Goal: Transaction & Acquisition: Purchase product/service

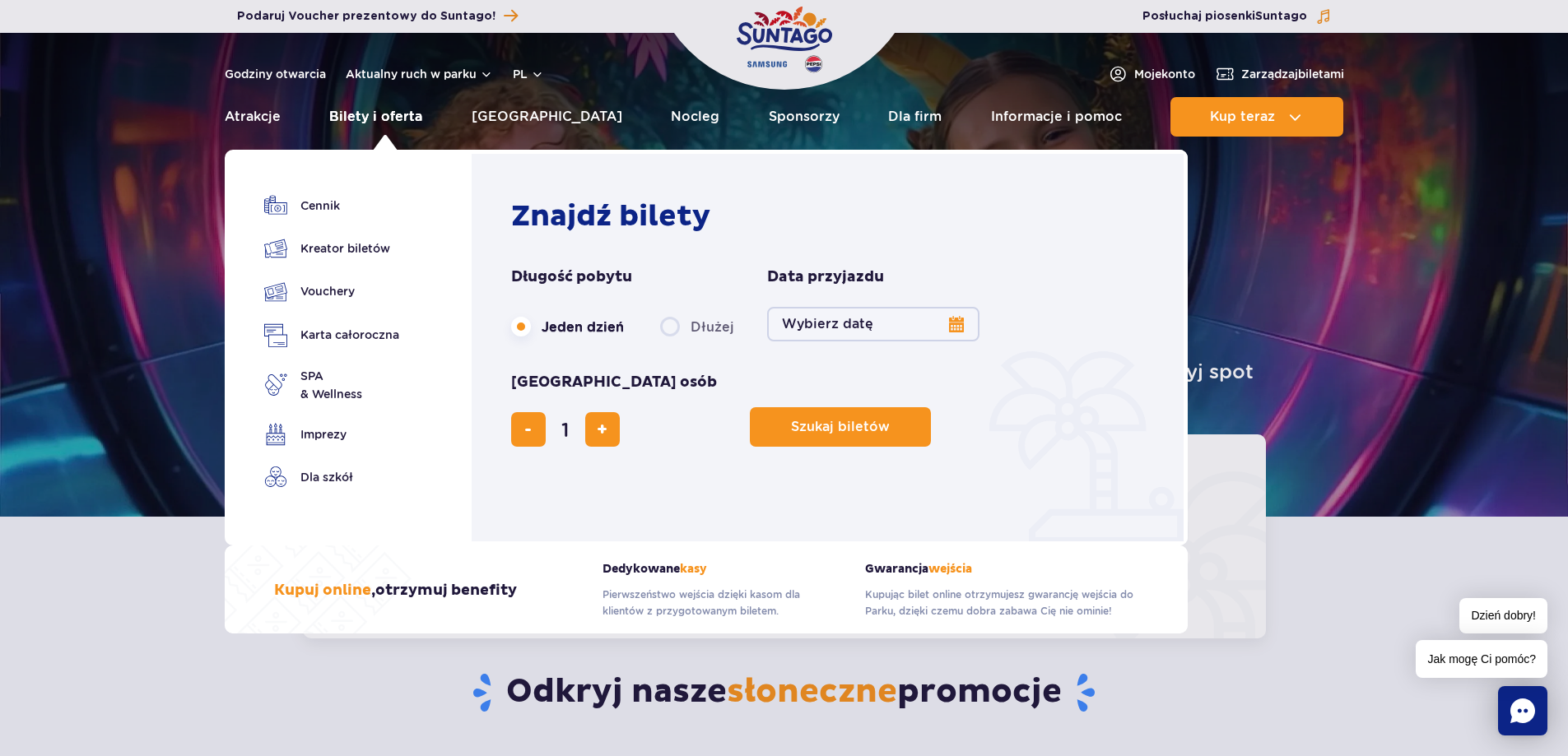
click at [373, 105] on link "Bilety i oferta" at bounding box center [375, 116] width 93 height 39
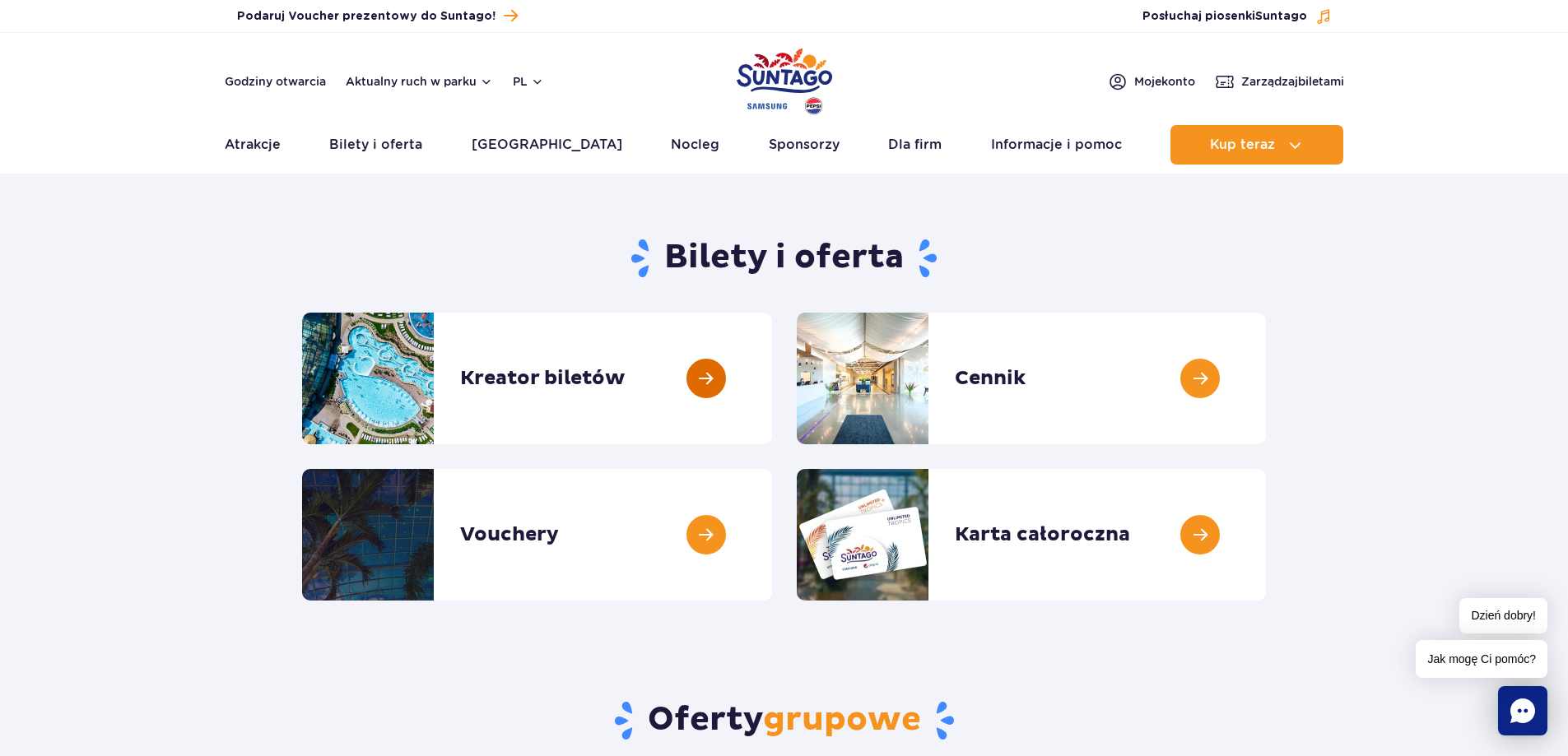
click at [772, 379] on link at bounding box center [772, 378] width 0 height 132
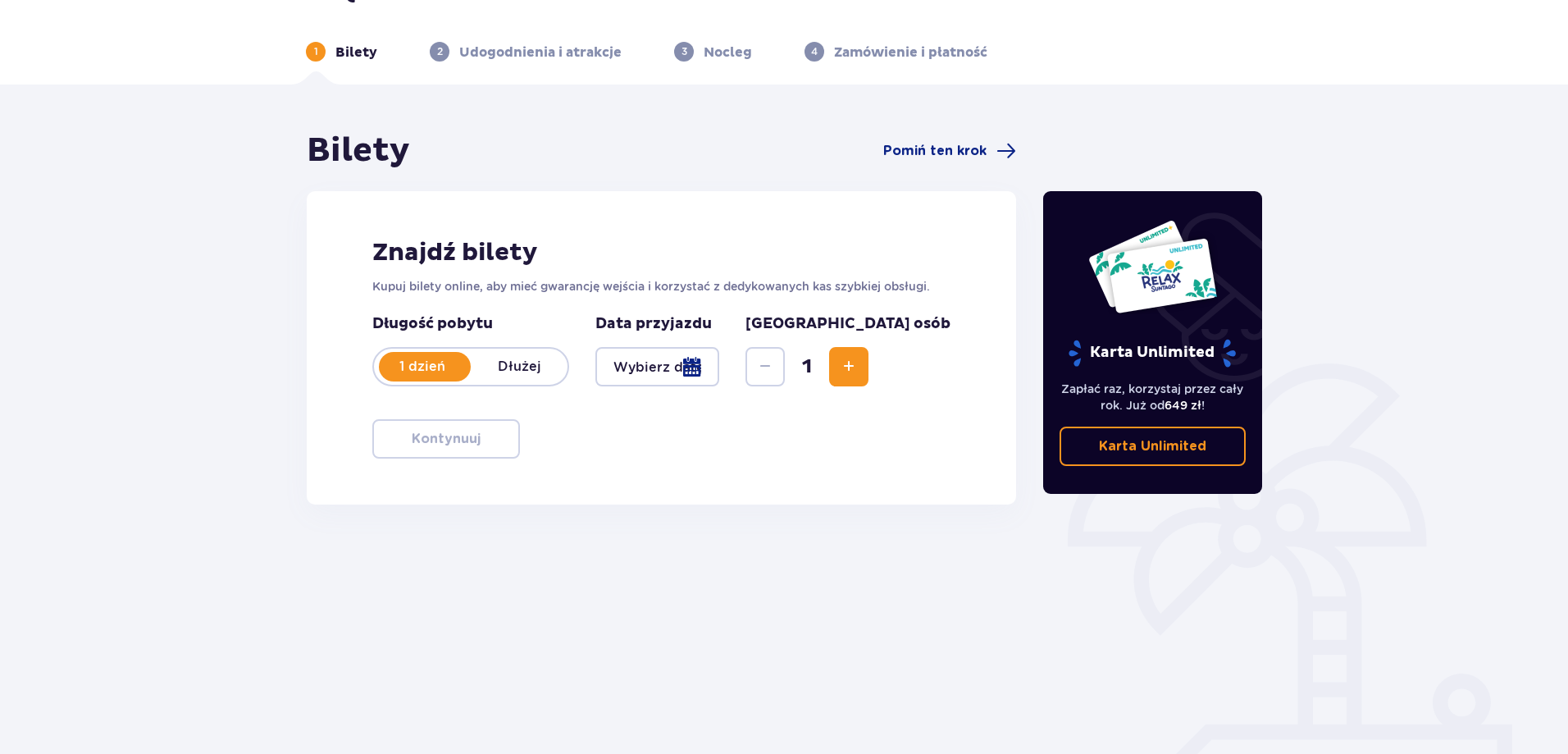
scroll to position [82, 0]
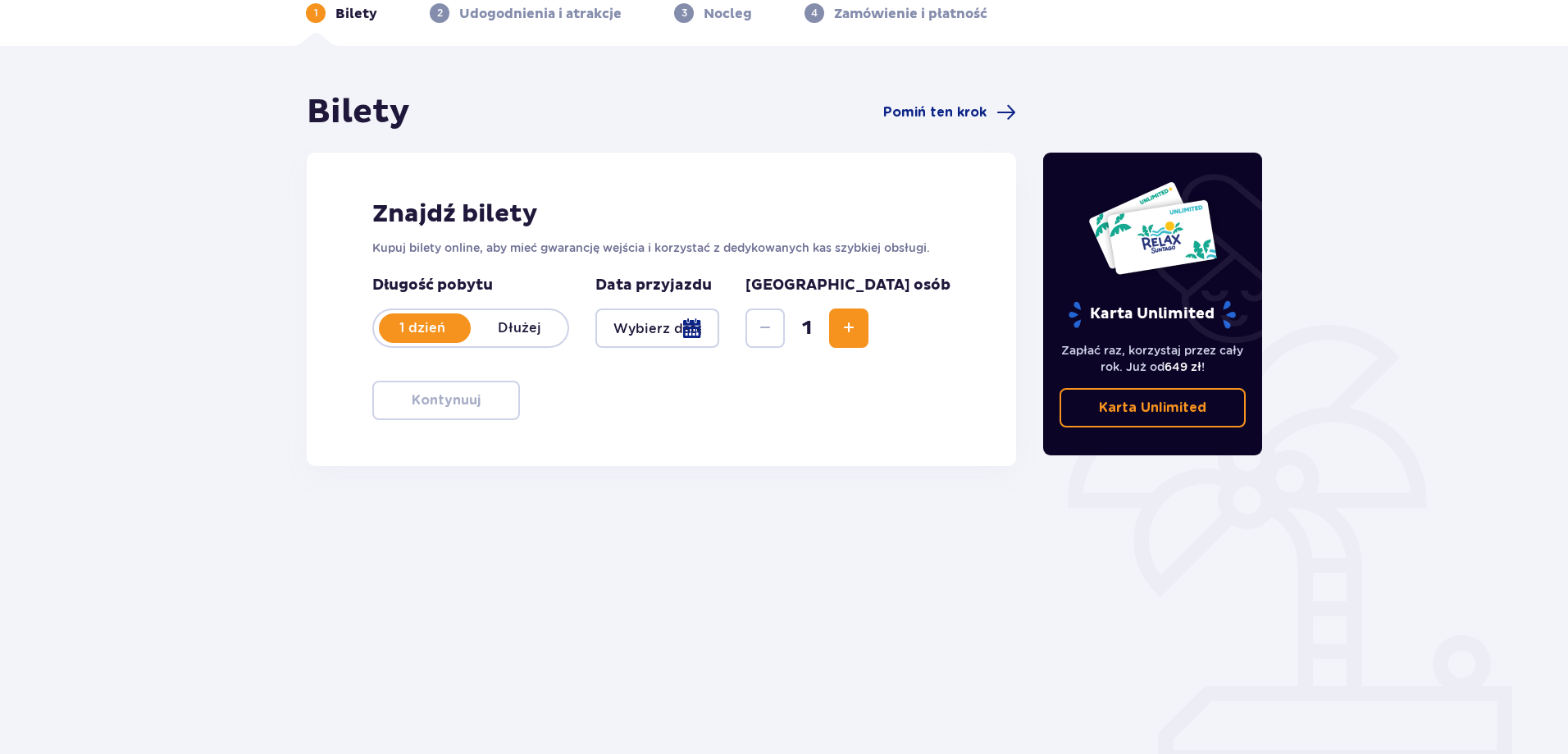
click at [859, 333] on span "Increase" at bounding box center [849, 328] width 20 height 20
click at [709, 339] on div at bounding box center [657, 327] width 124 height 39
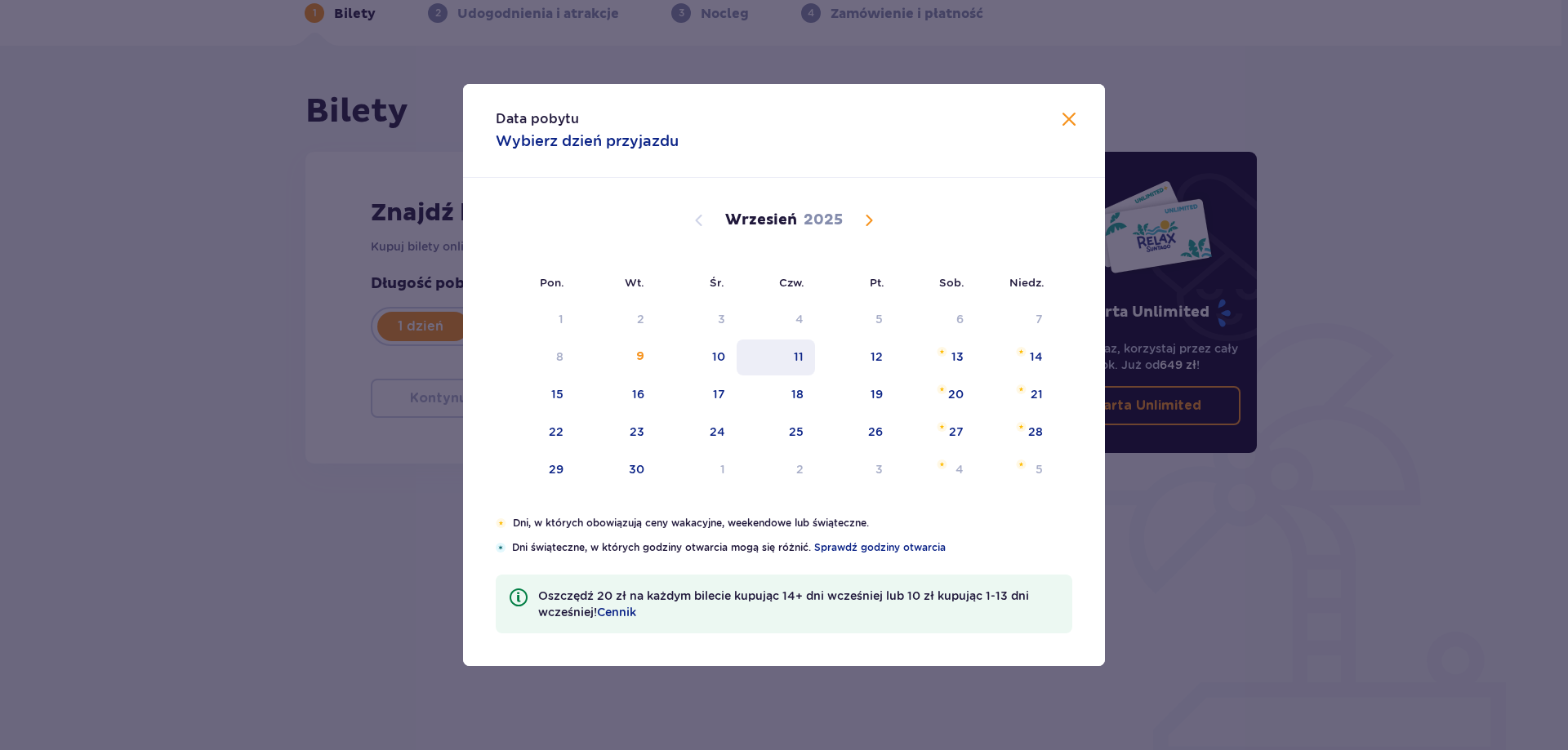
click at [808, 351] on div "11" at bounding box center [777, 357] width 80 height 36
click at [785, 357] on div "11" at bounding box center [777, 357] width 80 height 36
type input "[DATE]"
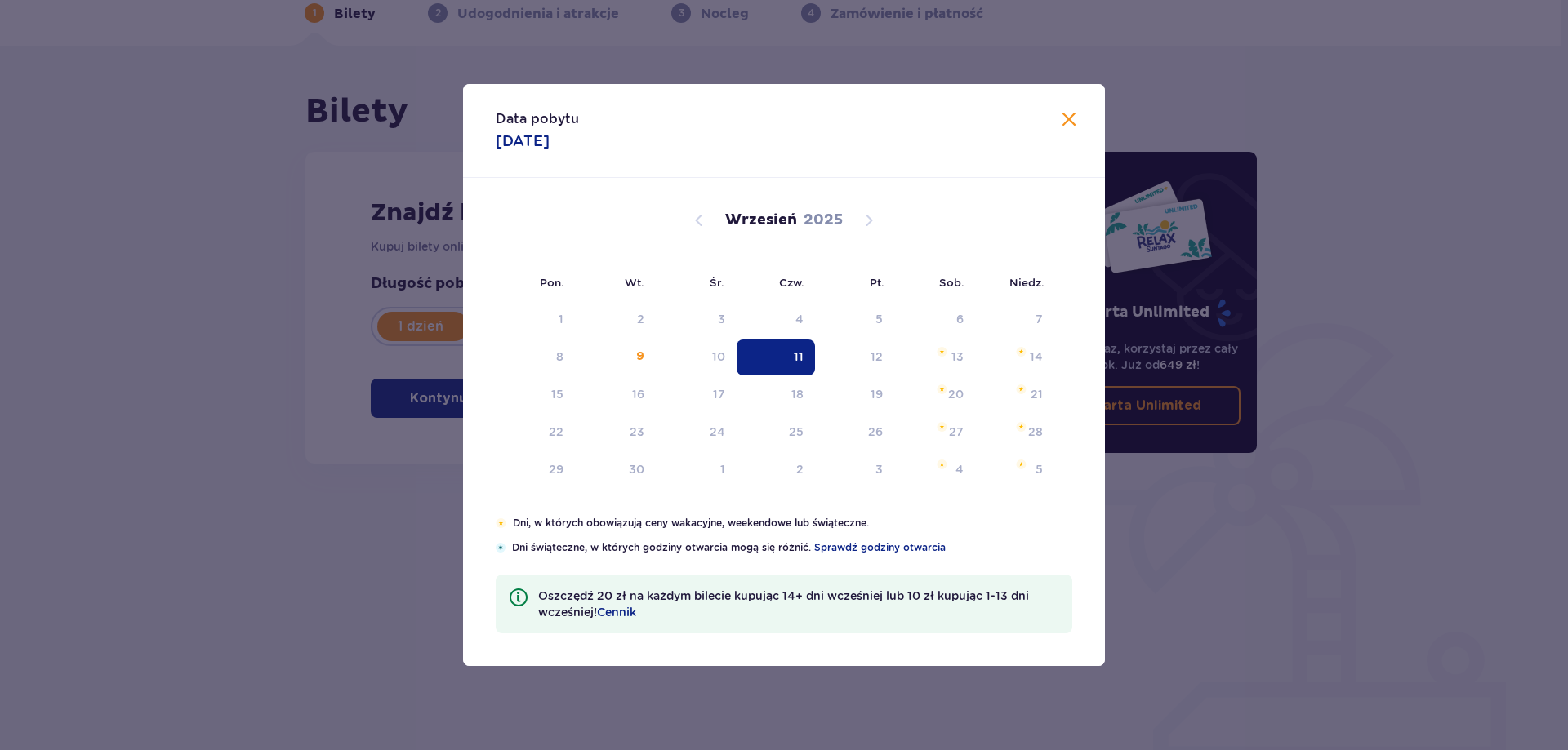
drag, startPoint x: 781, startPoint y: 360, endPoint x: 1060, endPoint y: 136, distance: 357.8
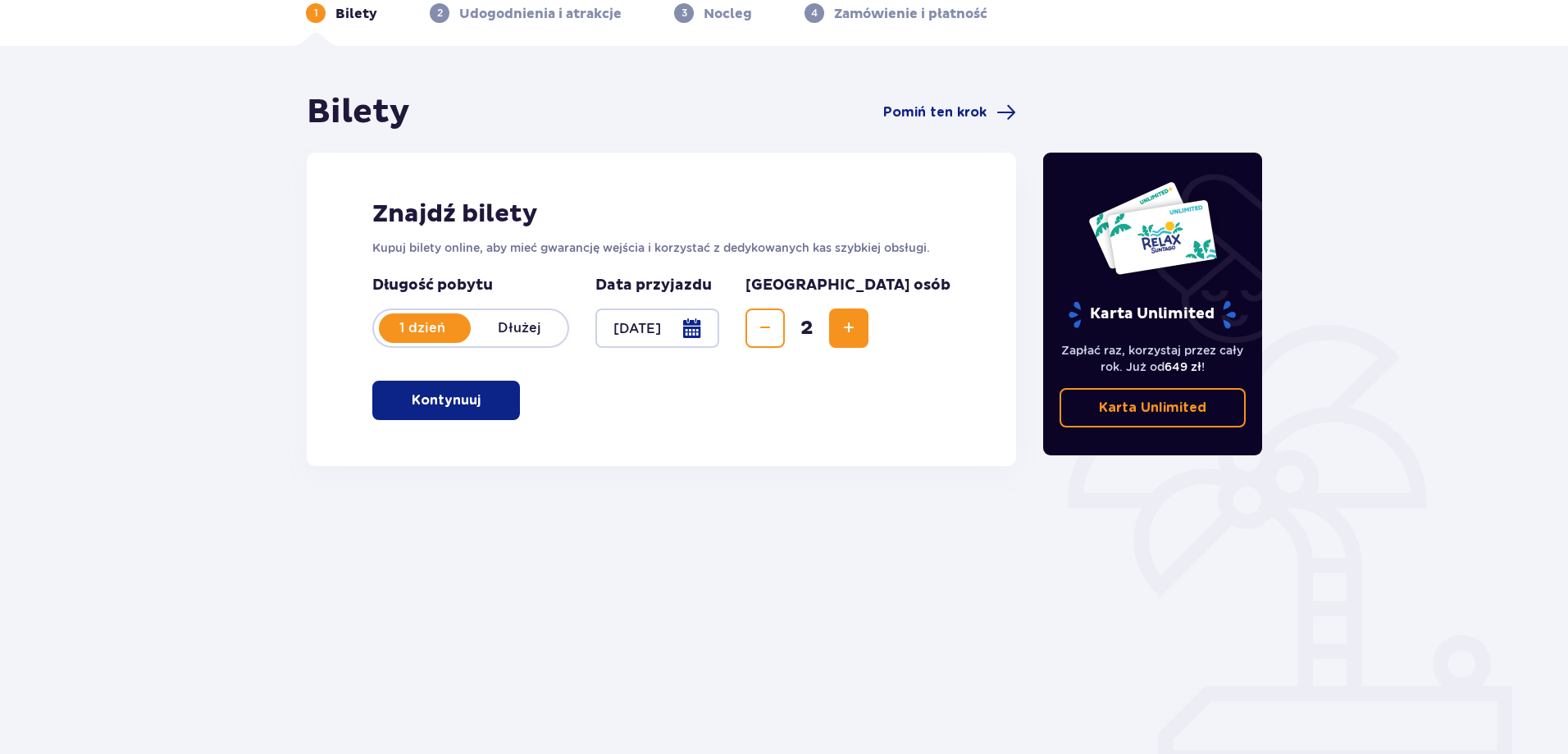
click at [1074, 110] on div "Karta Unlimited Zapłać raz, korzystaj przez cały rok. Już od 649 zł ! Karta Unl…" at bounding box center [1153, 373] width 246 height 564
click at [455, 398] on p "Kontynuuj" at bounding box center [446, 401] width 69 height 18
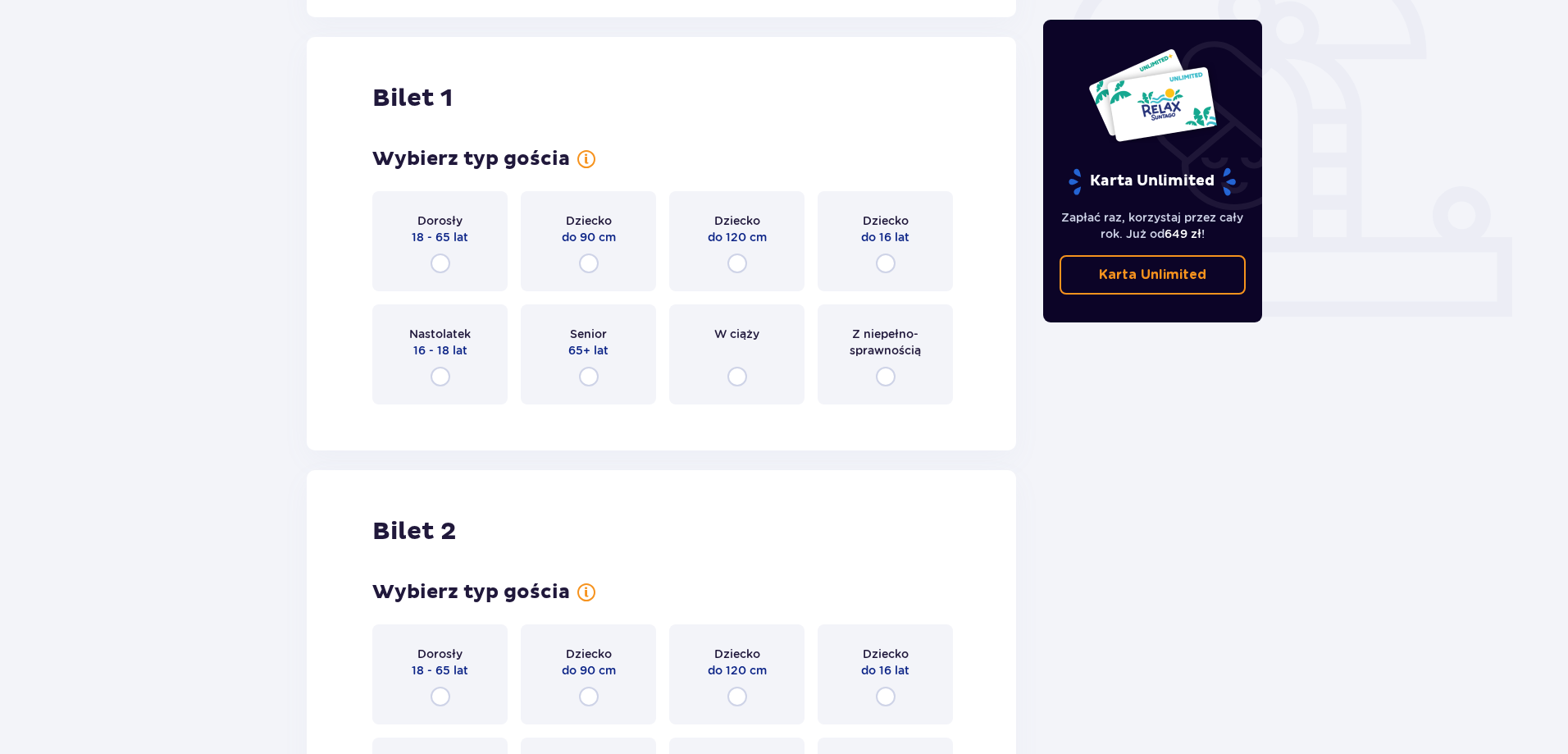
scroll to position [548, 0]
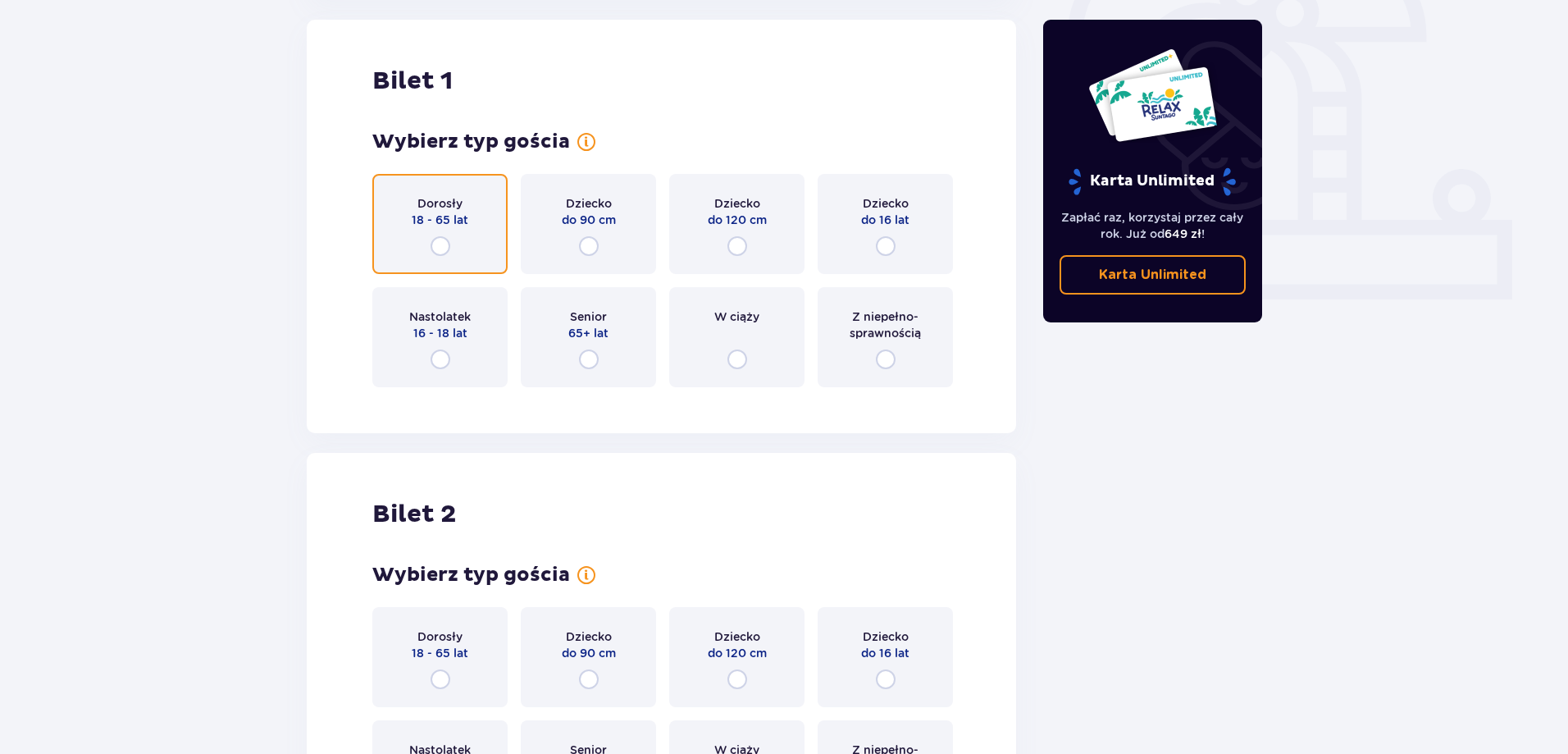
click at [442, 246] on input "radio" at bounding box center [441, 247] width 20 height 20
radio input "true"
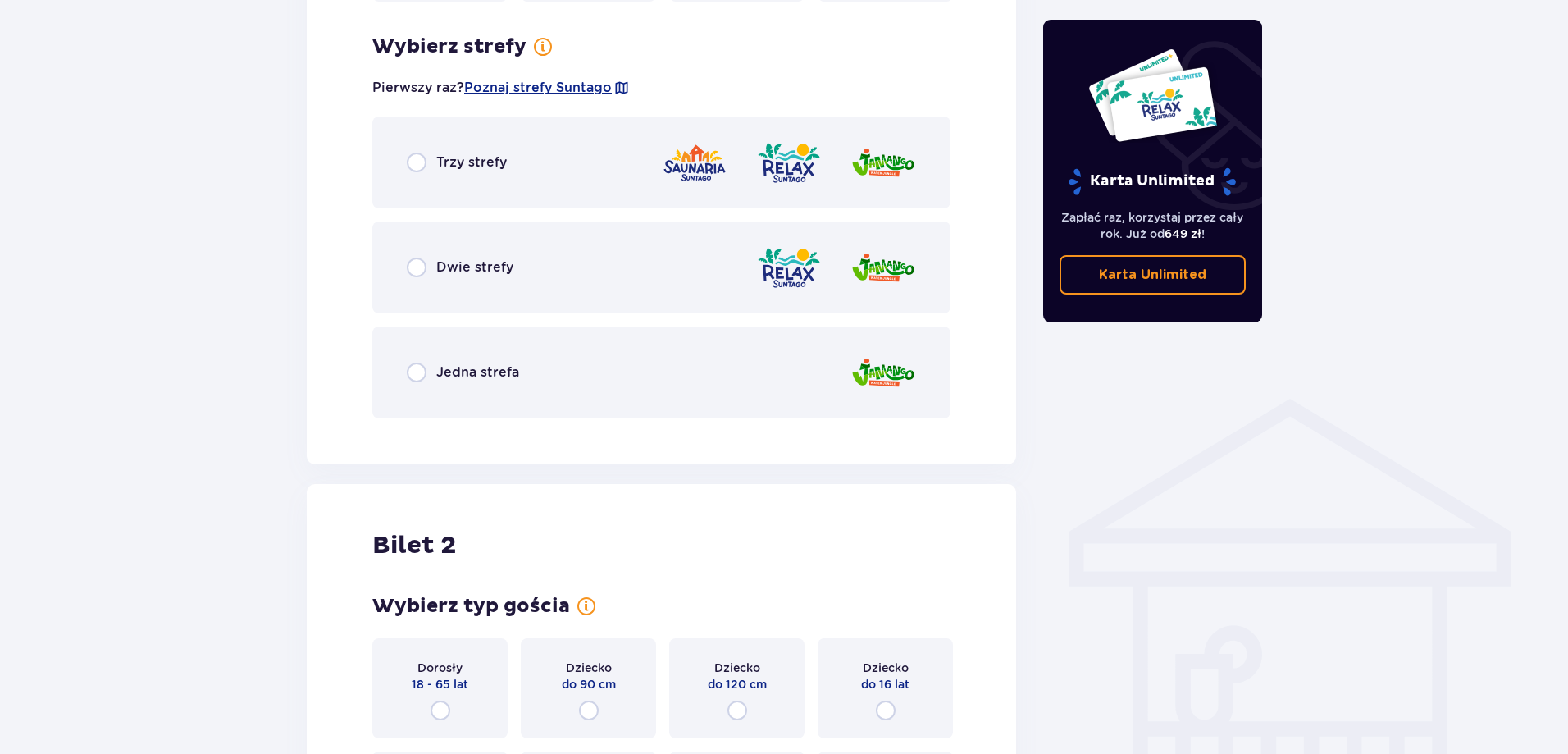
scroll to position [949, 0]
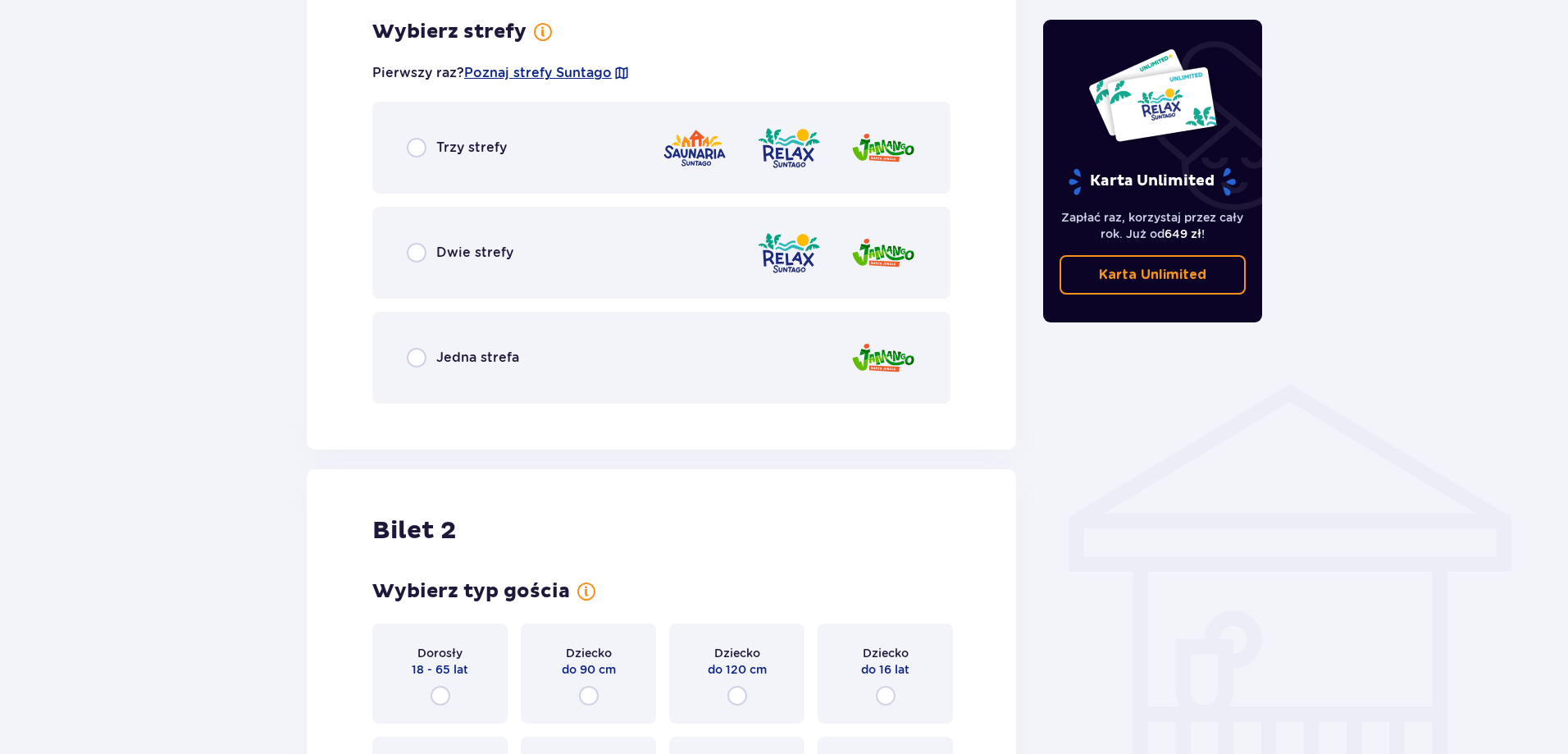
click at [430, 158] on div "Trzy strefy" at bounding box center [661, 147] width 578 height 92
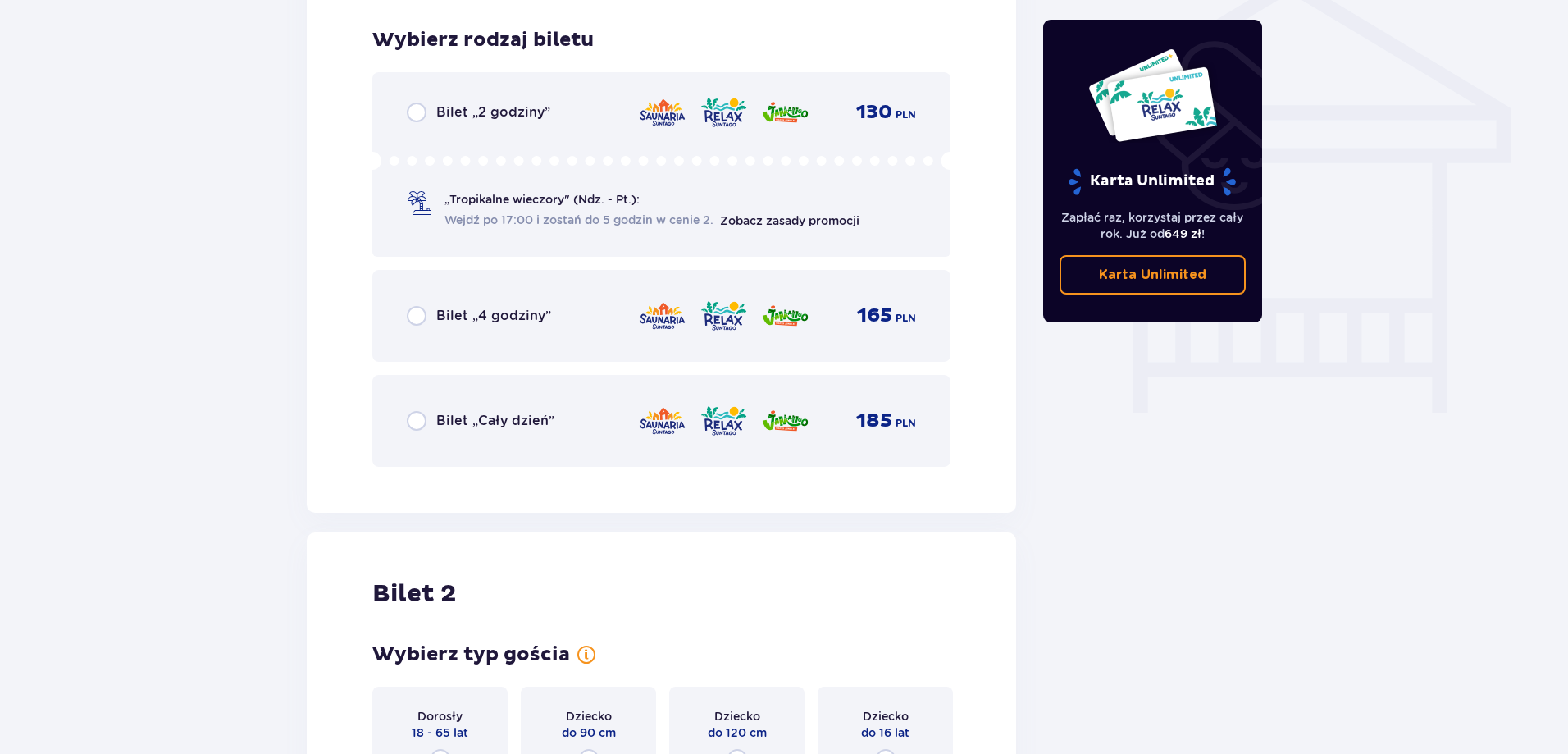
scroll to position [1366, 0]
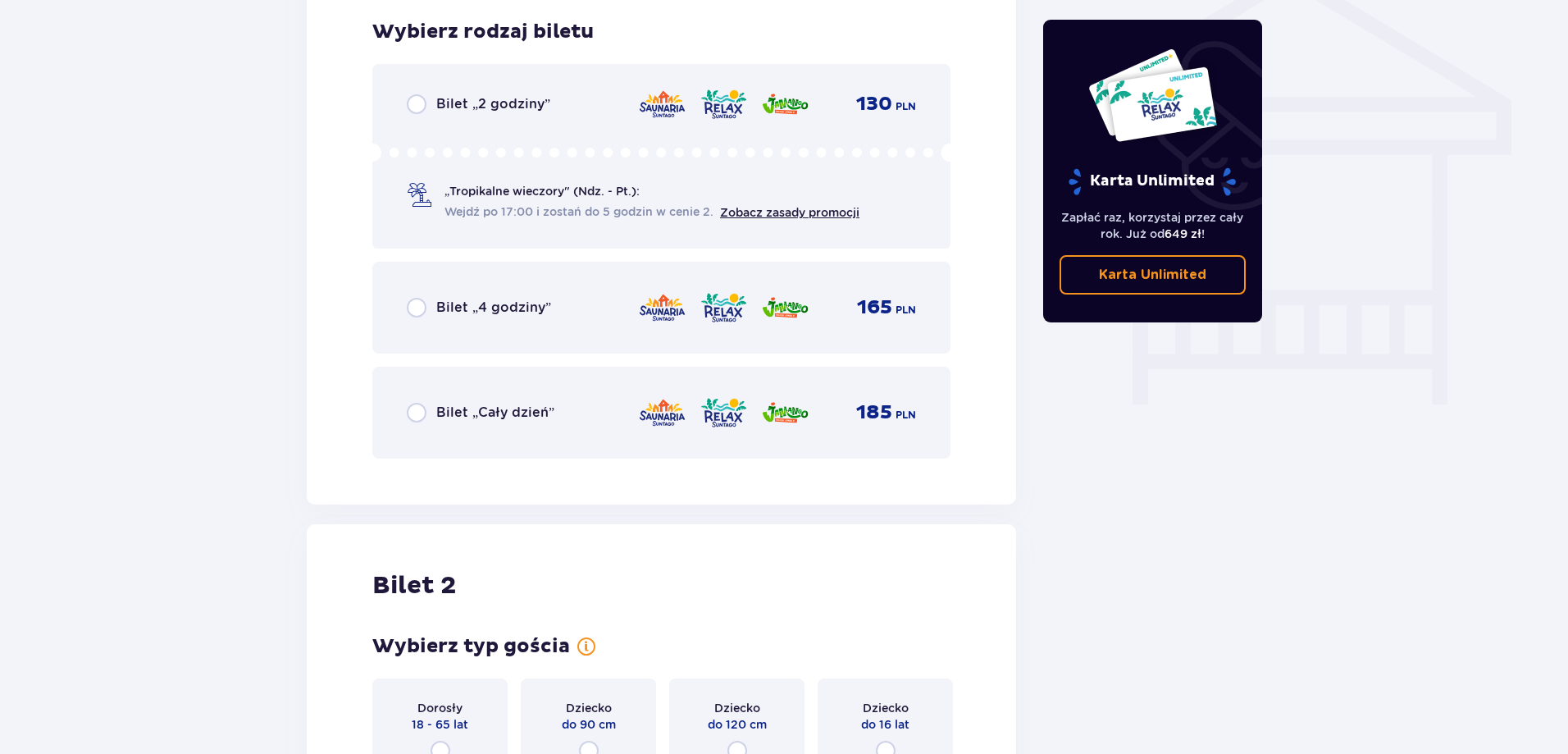
click at [473, 420] on p "Bilet „Cały dzień”" at bounding box center [495, 413] width 118 height 18
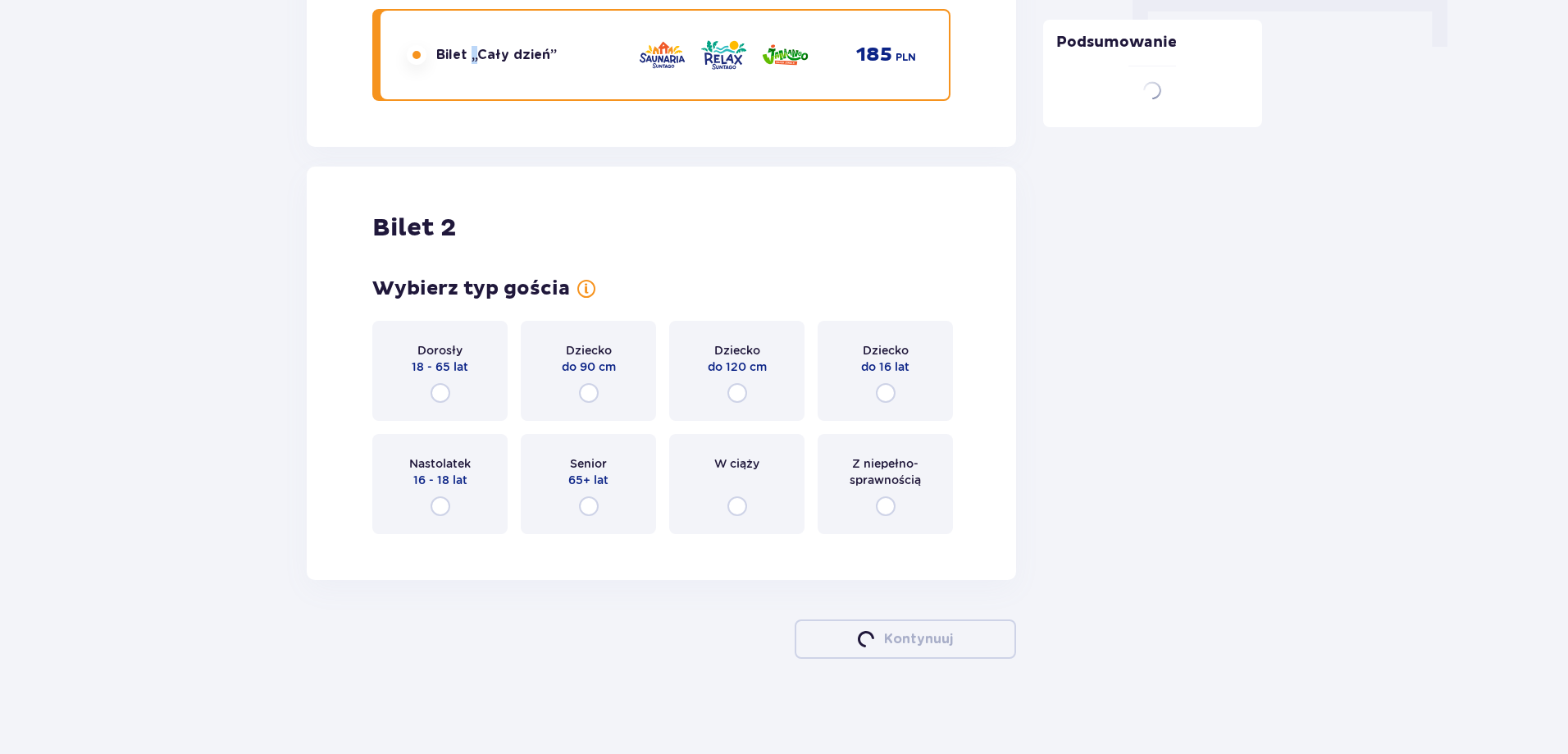
scroll to position [1727, 0]
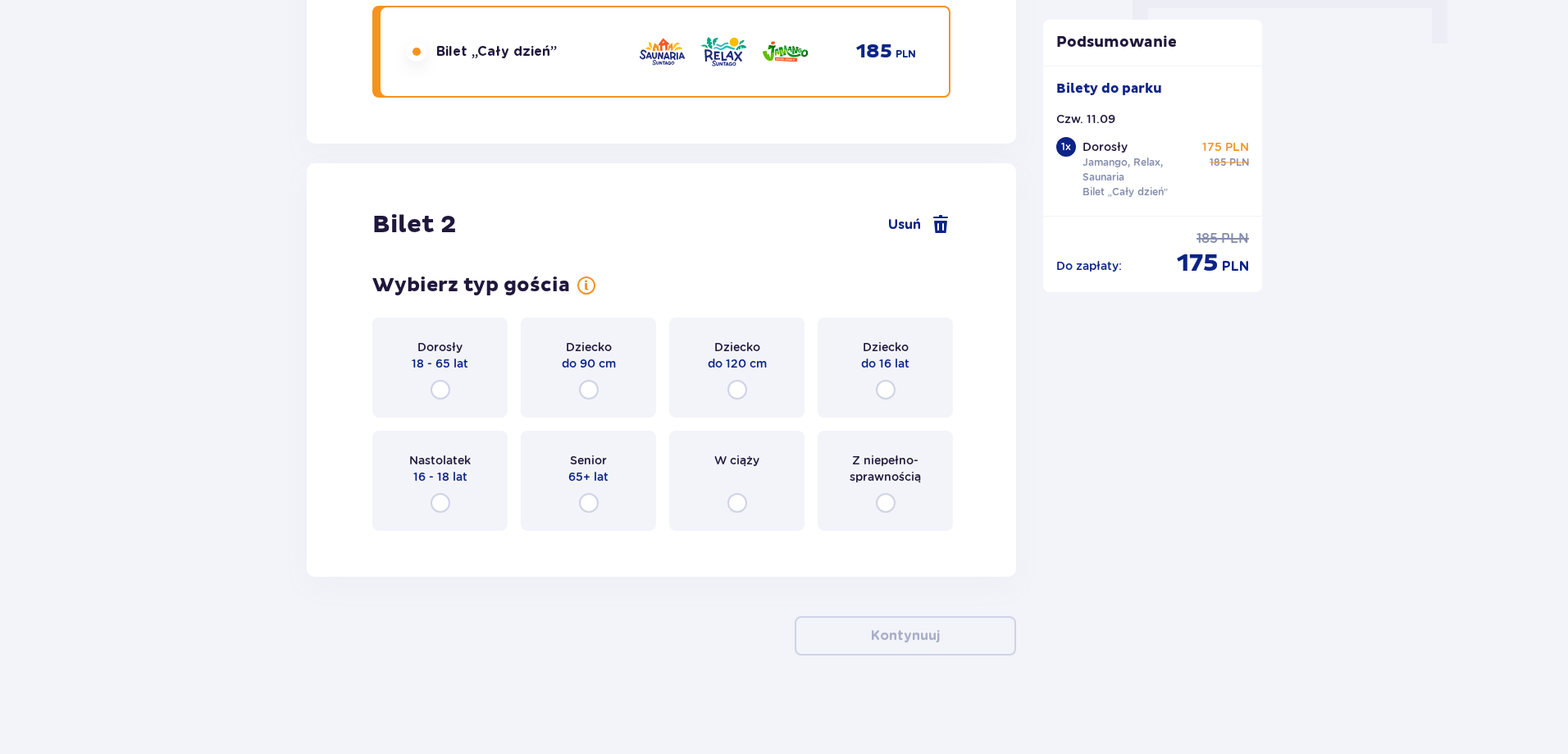
click at [454, 383] on div "Dorosły 18 - 65 lat" at bounding box center [440, 367] width 136 height 100
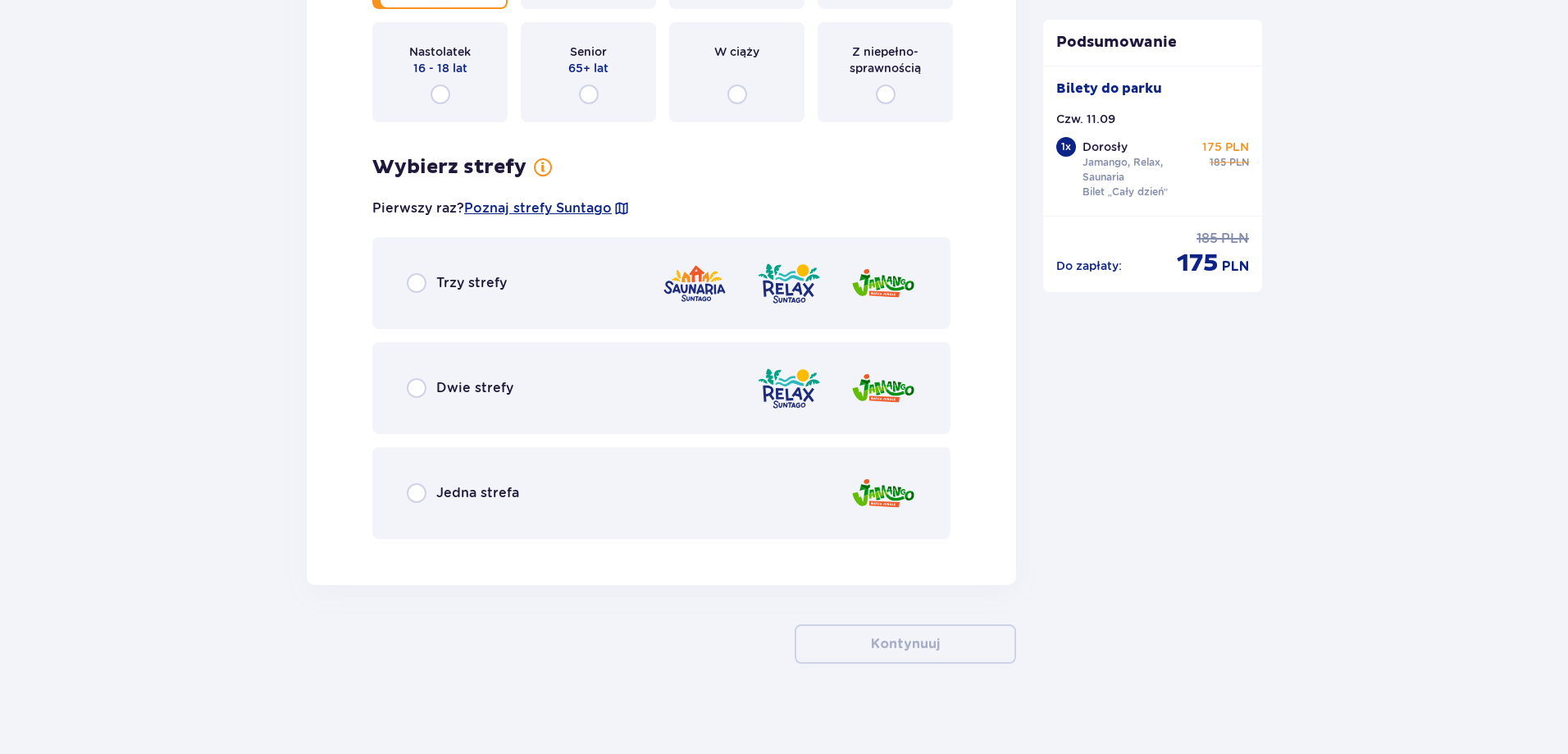
scroll to position [2144, 0]
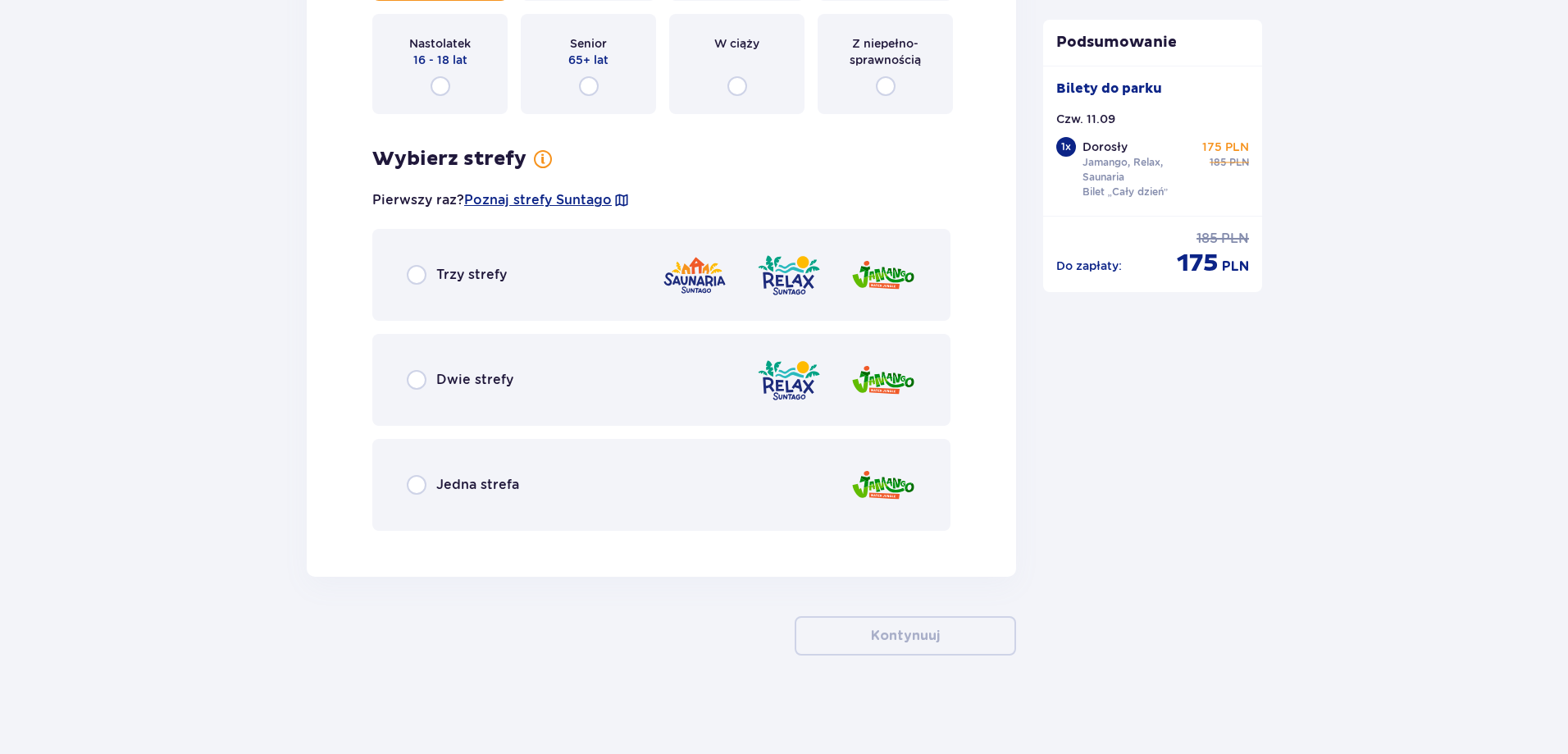
click at [458, 285] on div "Trzy strefy" at bounding box center [661, 275] width 578 height 92
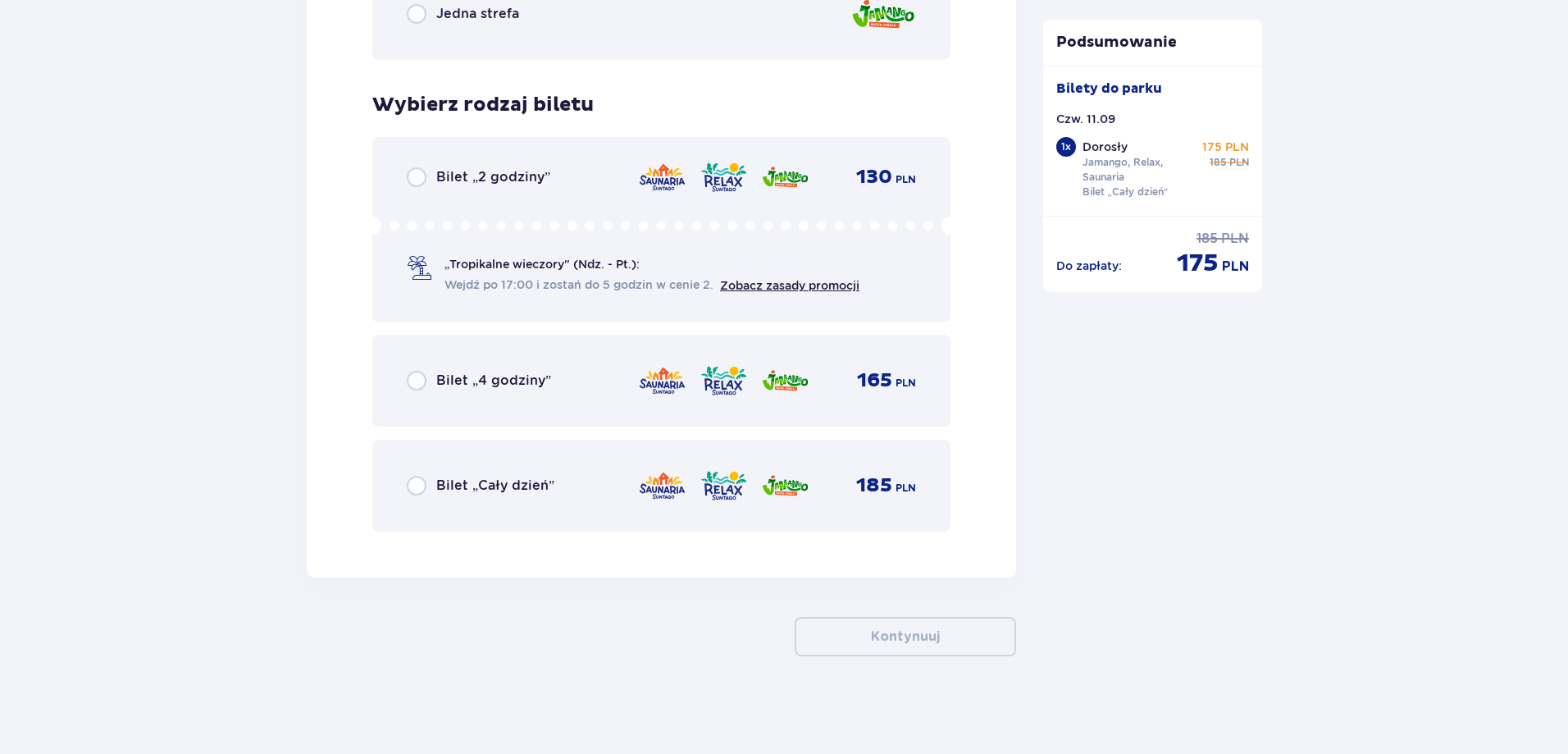
scroll to position [2615, 0]
click at [797, 157] on div "Bilet „2 godziny” 130 PLN „Tropikalne wieczory" (Ndz. - Pt.): Wejdź po 17:00 i …" at bounding box center [661, 229] width 578 height 185
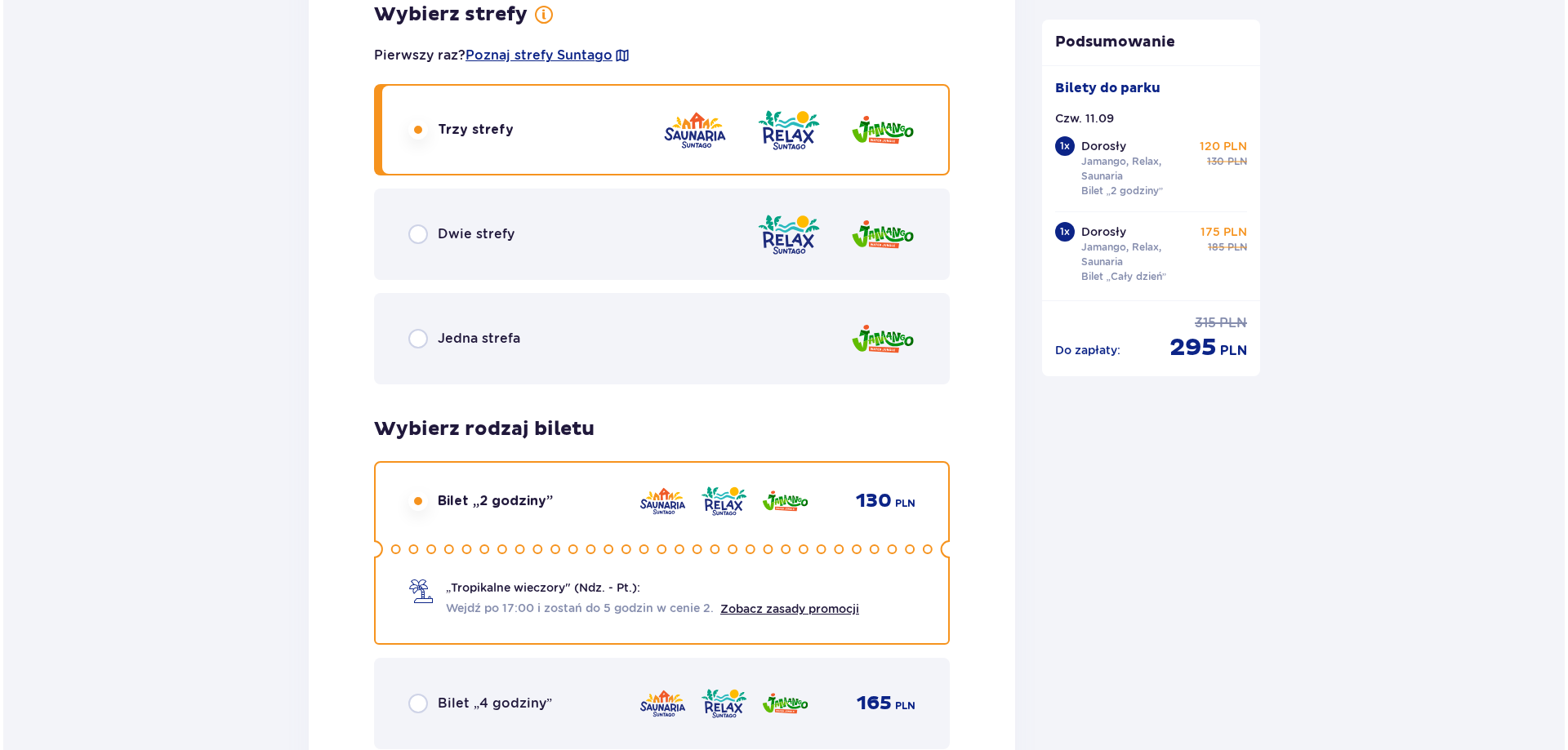
scroll to position [2027, 0]
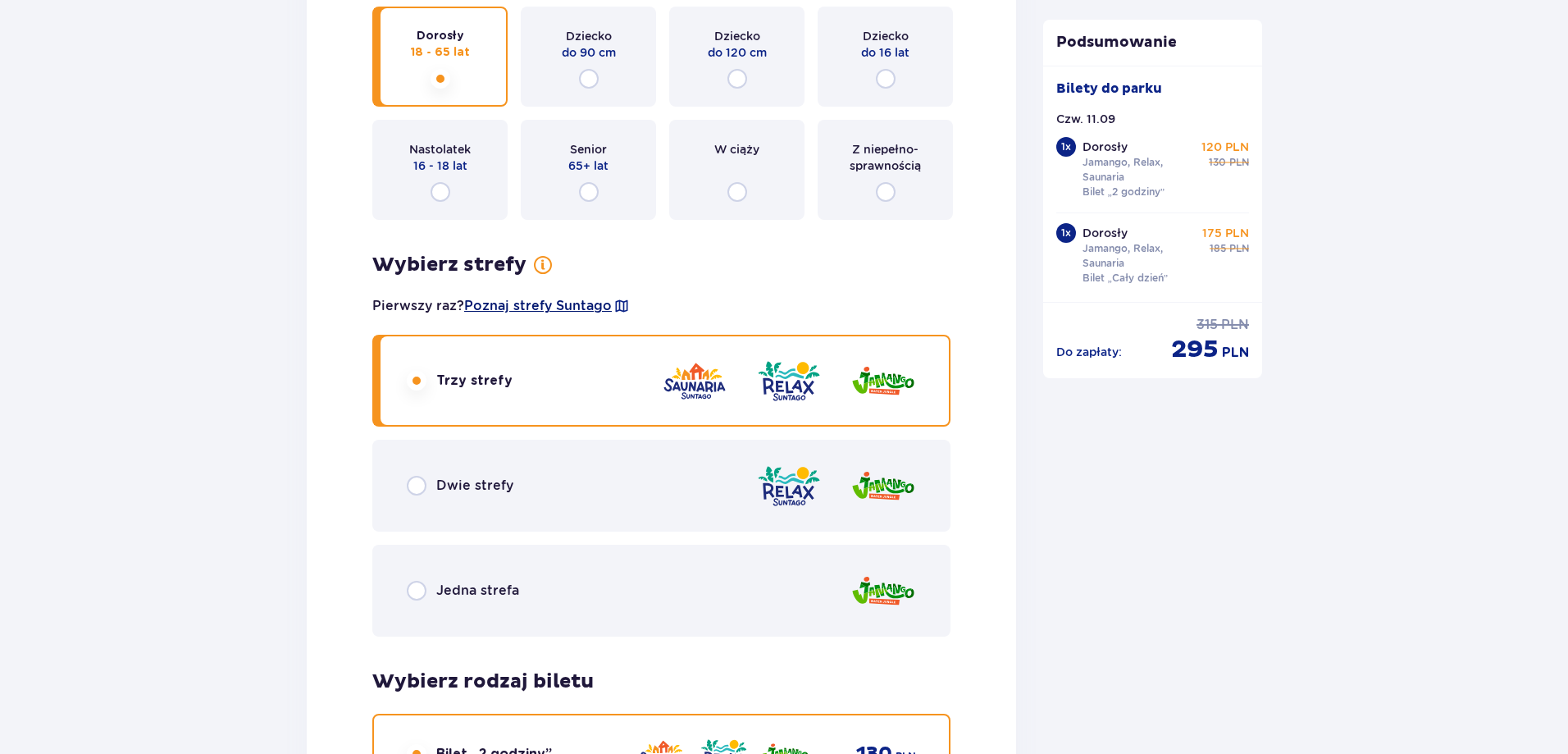
click at [578, 308] on span "Poznaj strefy Suntago" at bounding box center [538, 307] width 147 height 18
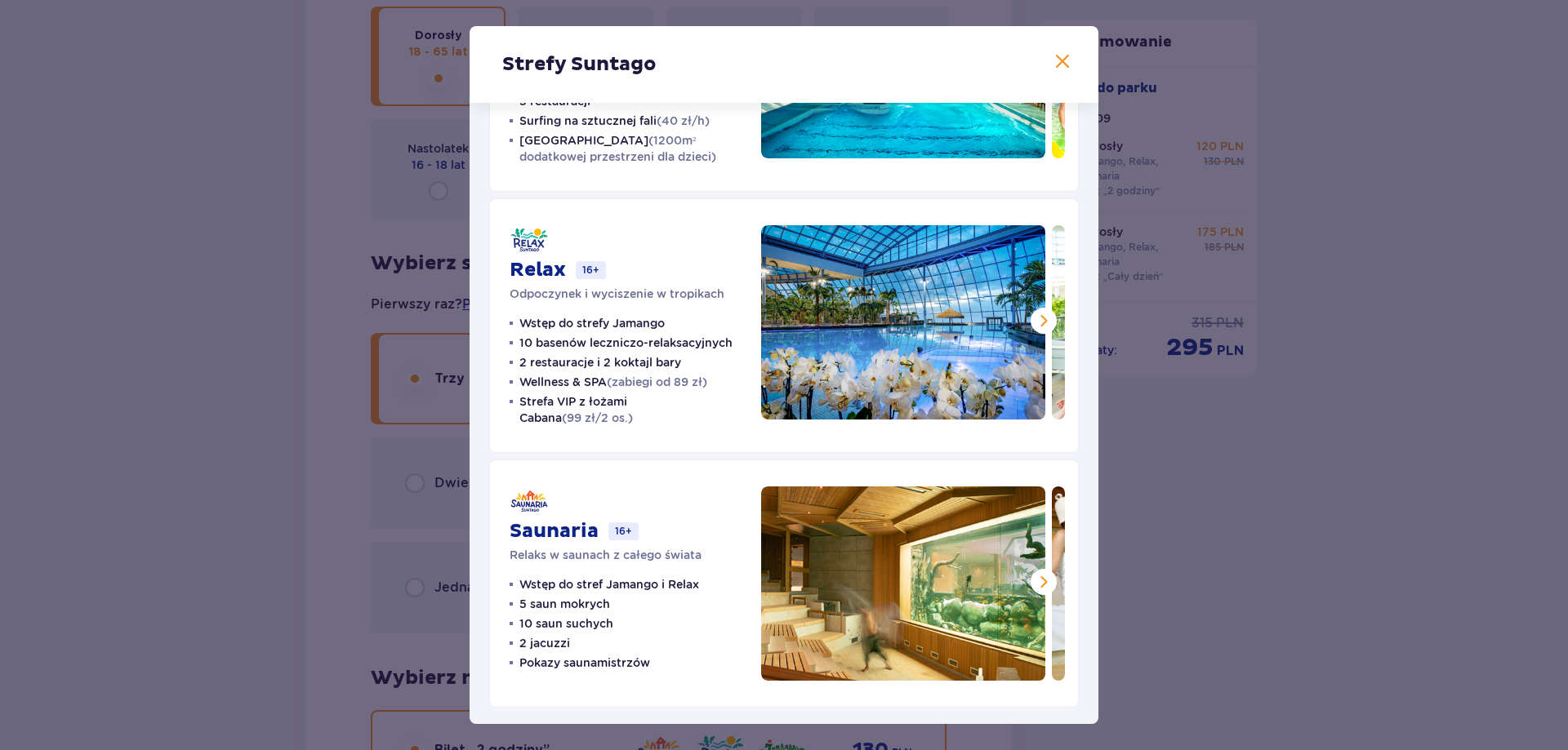
scroll to position [189, 0]
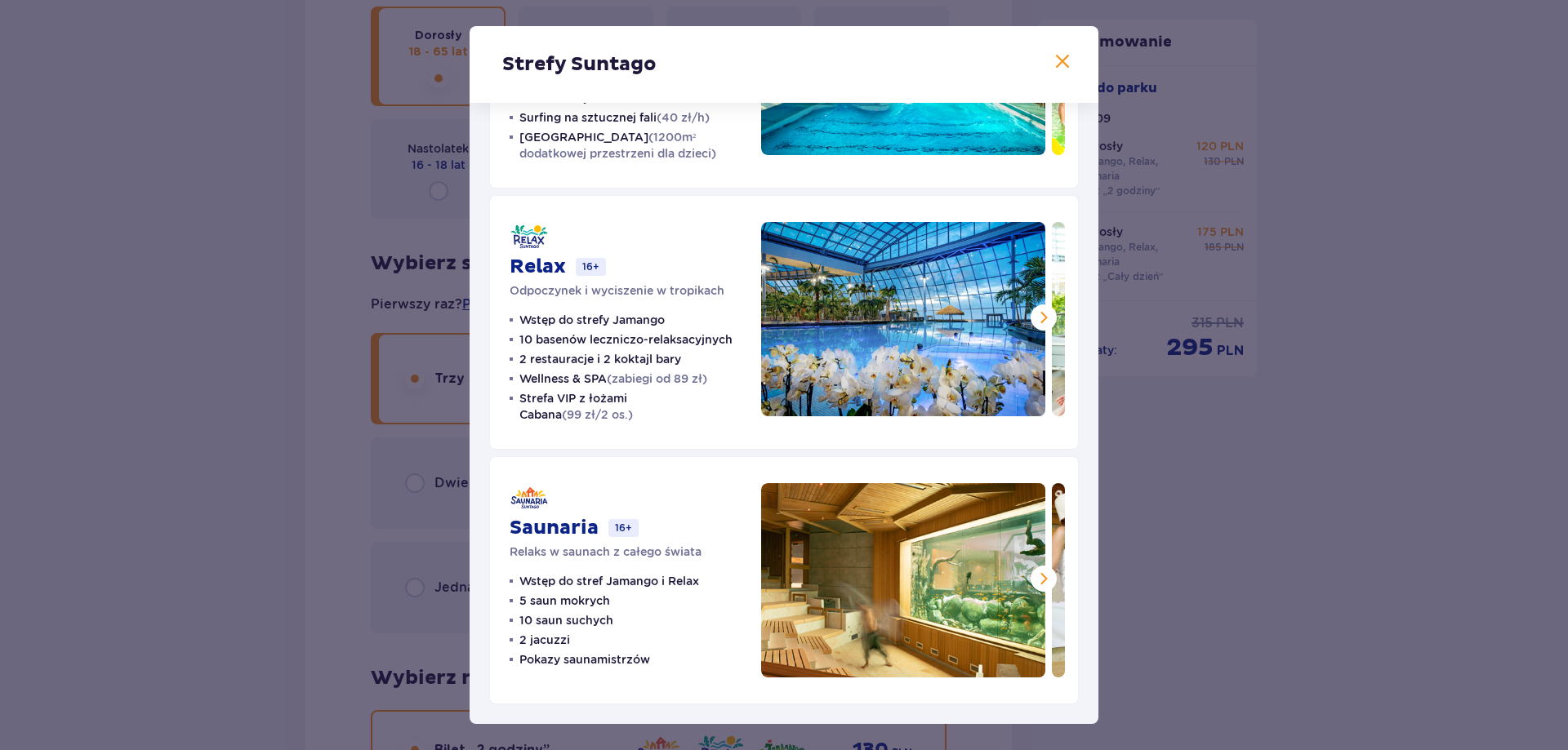
click at [929, 525] on img at bounding box center [903, 580] width 284 height 194
click at [1045, 579] on span at bounding box center [1044, 579] width 20 height 20
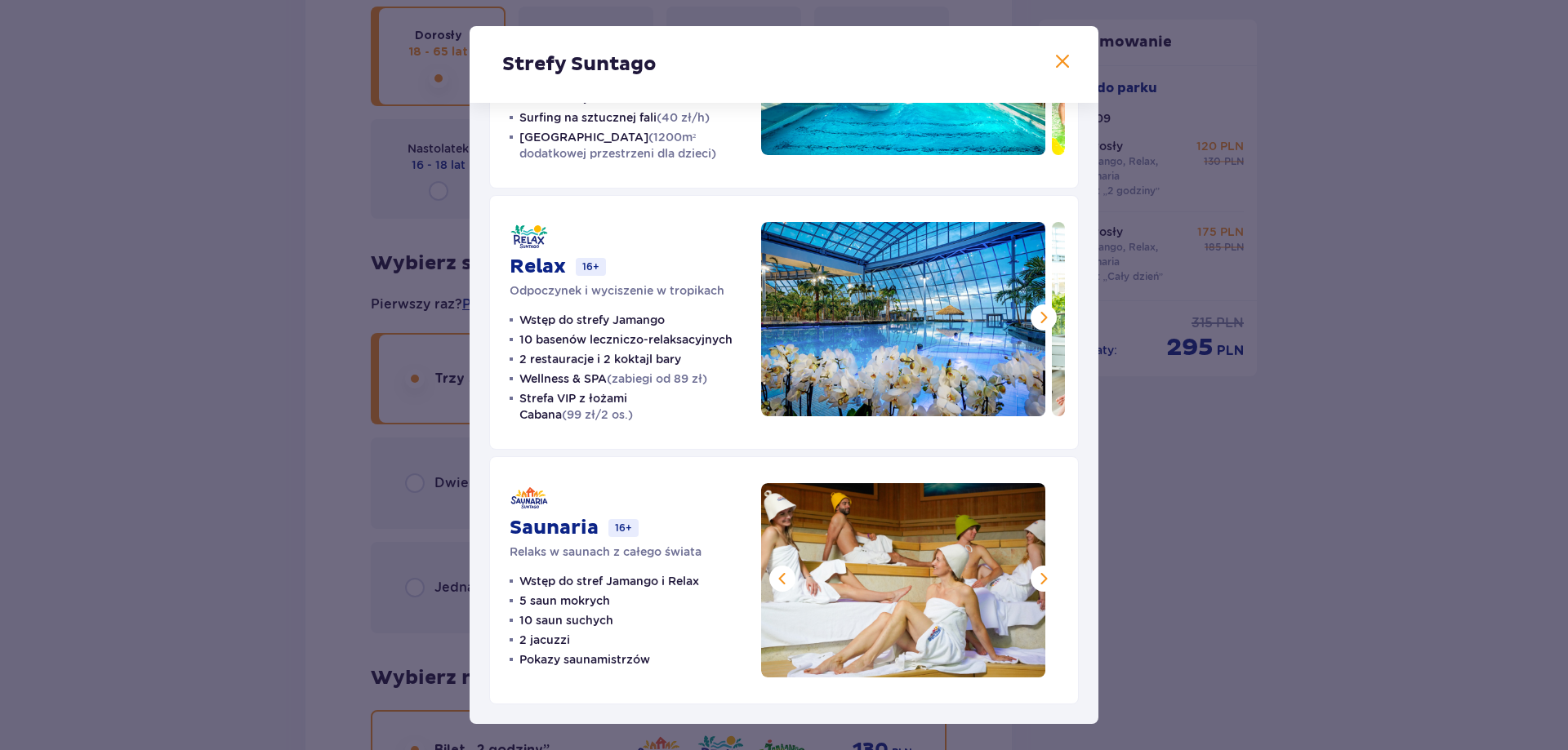
click at [1035, 579] on span at bounding box center [1044, 579] width 20 height 20
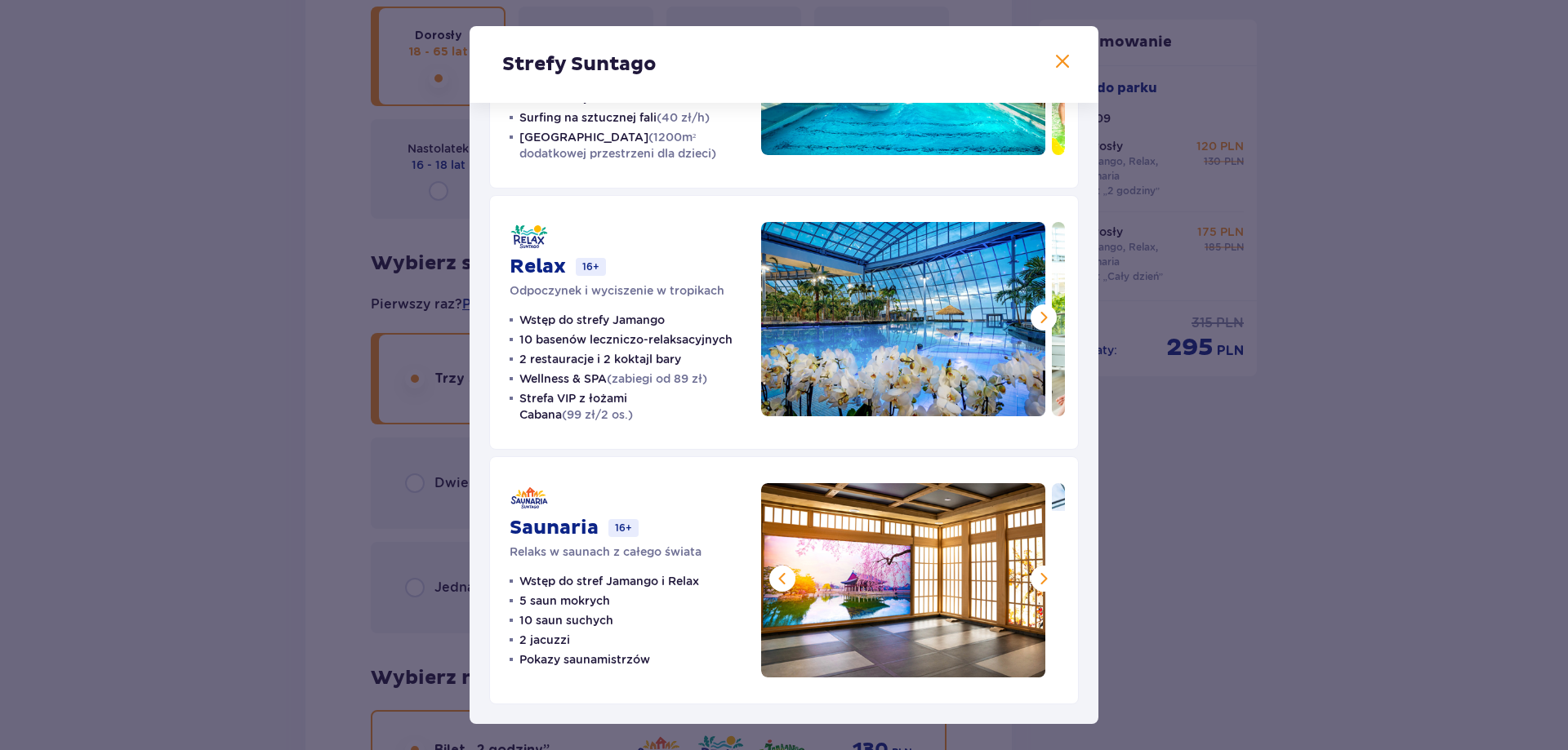
click at [1035, 579] on span at bounding box center [1044, 579] width 20 height 20
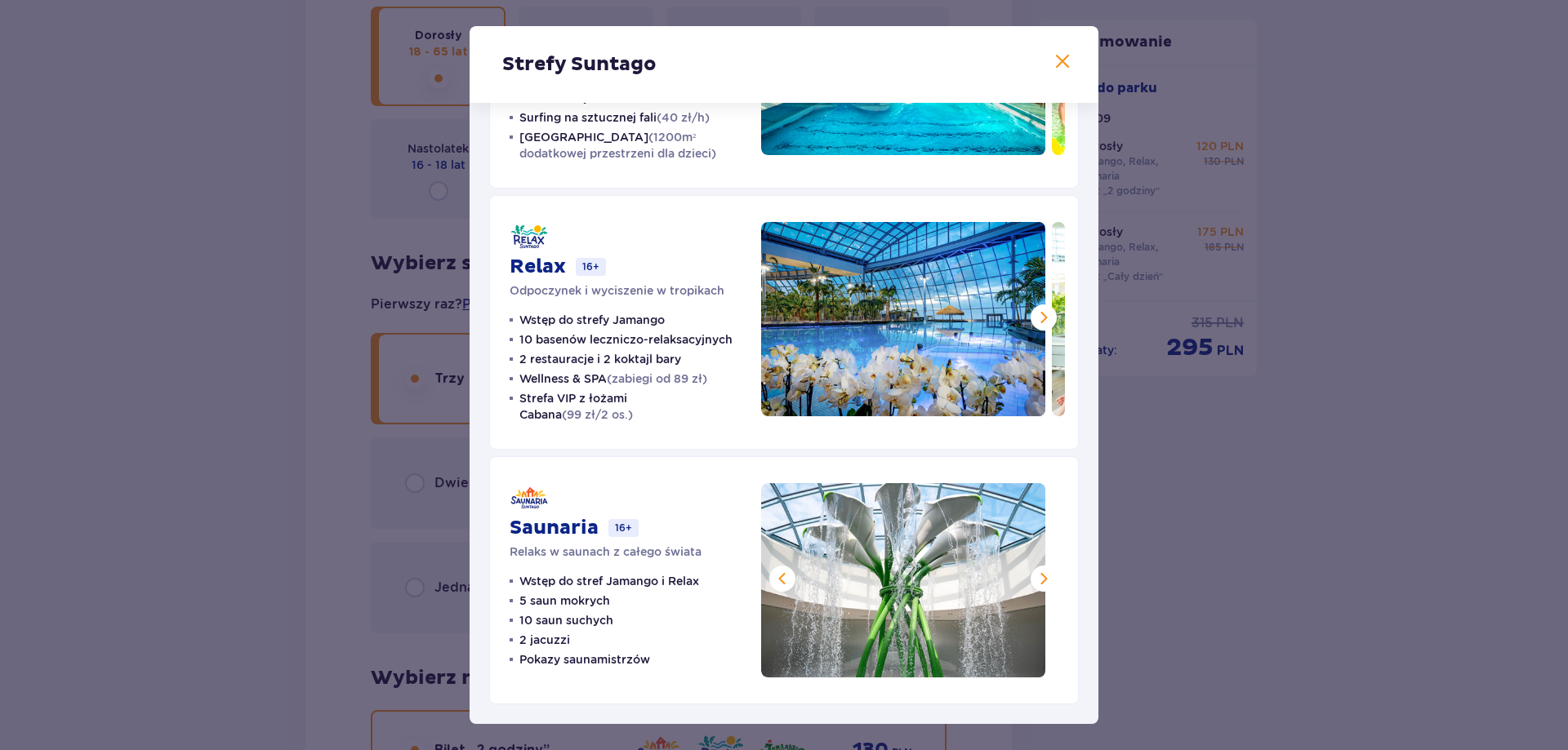
click at [1036, 576] on span at bounding box center [1044, 579] width 20 height 20
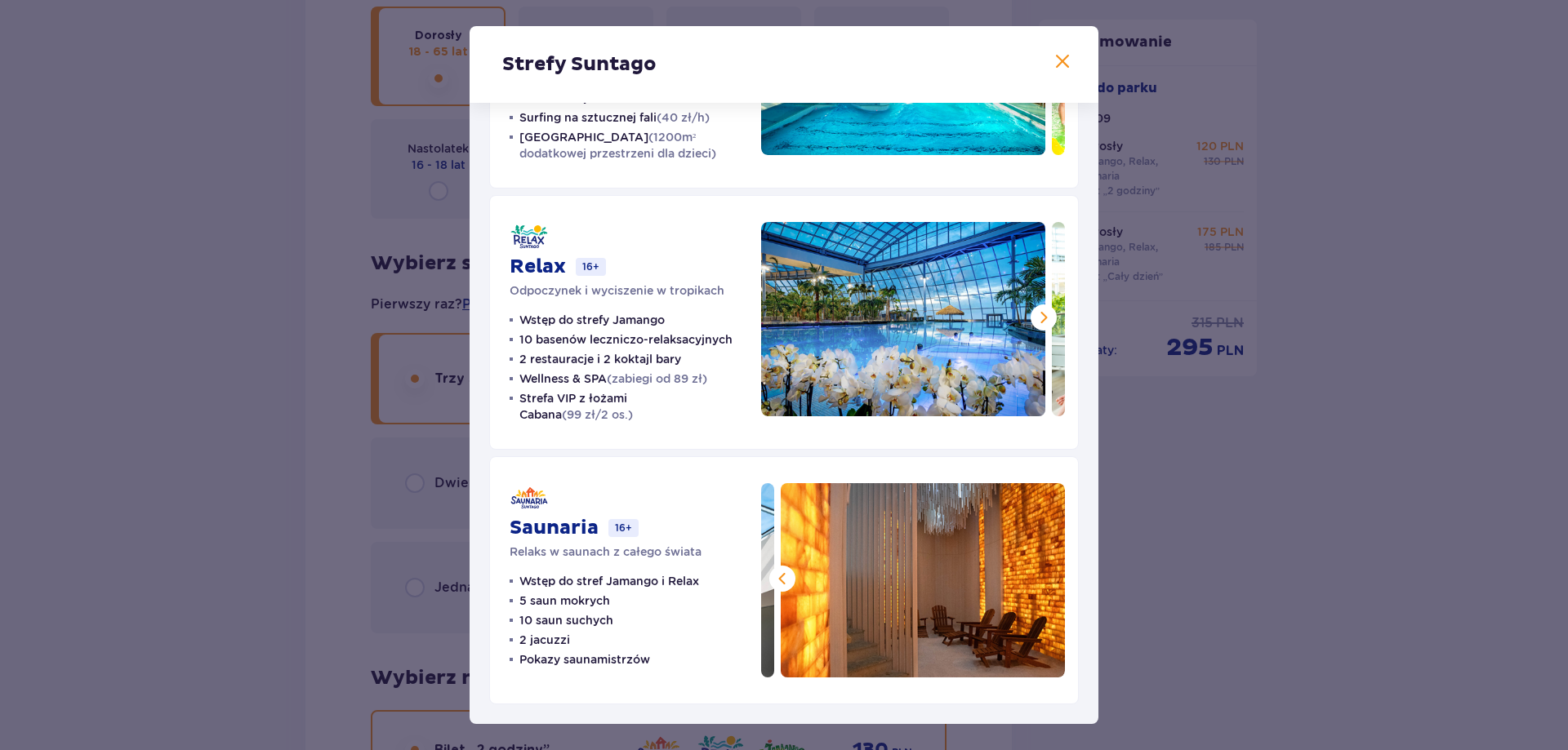
click at [1036, 575] on img at bounding box center [923, 580] width 284 height 194
click at [1045, 307] on div at bounding box center [913, 319] width 303 height 194
click at [1036, 311] on span at bounding box center [1044, 317] width 20 height 20
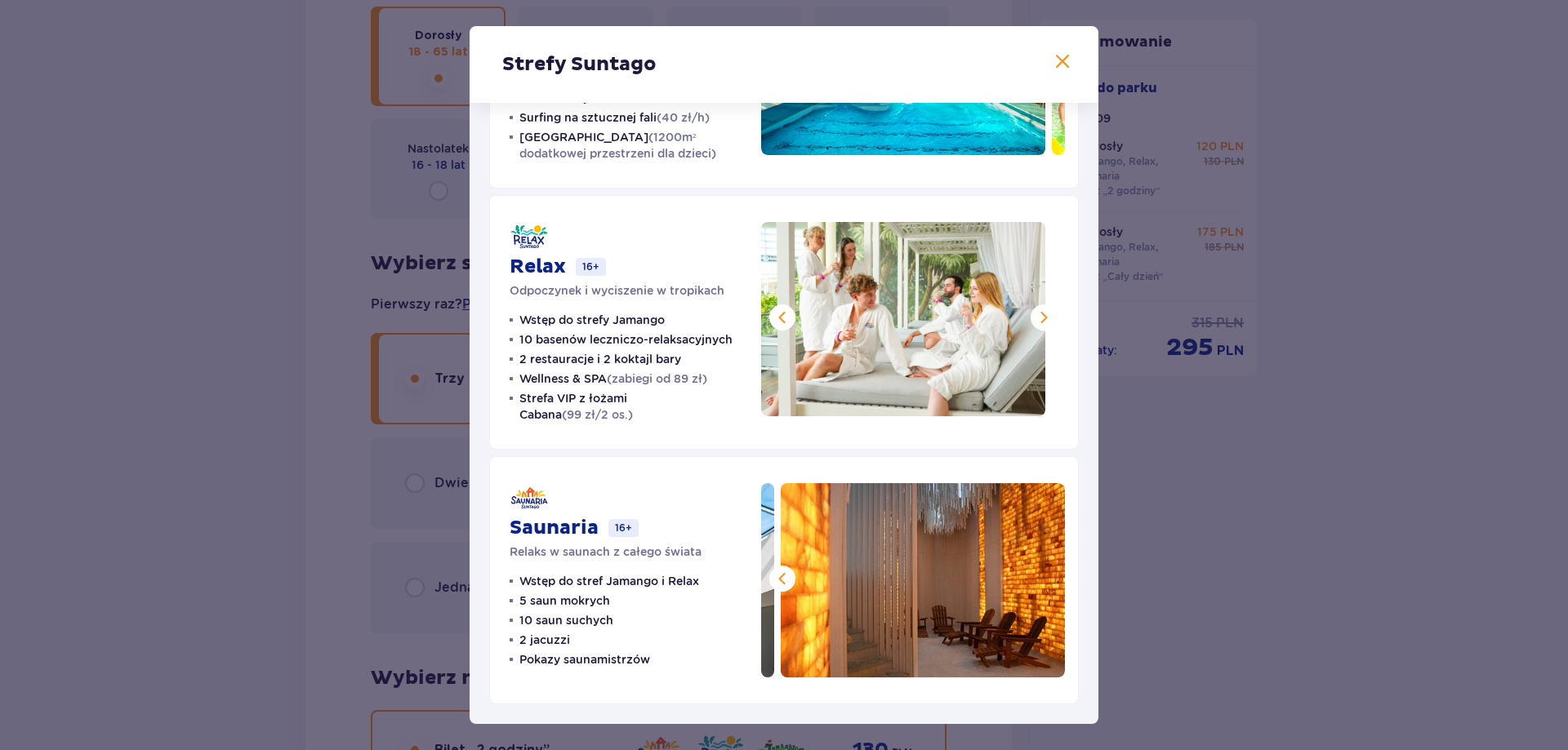
click at [1038, 311] on span at bounding box center [1044, 317] width 20 height 20
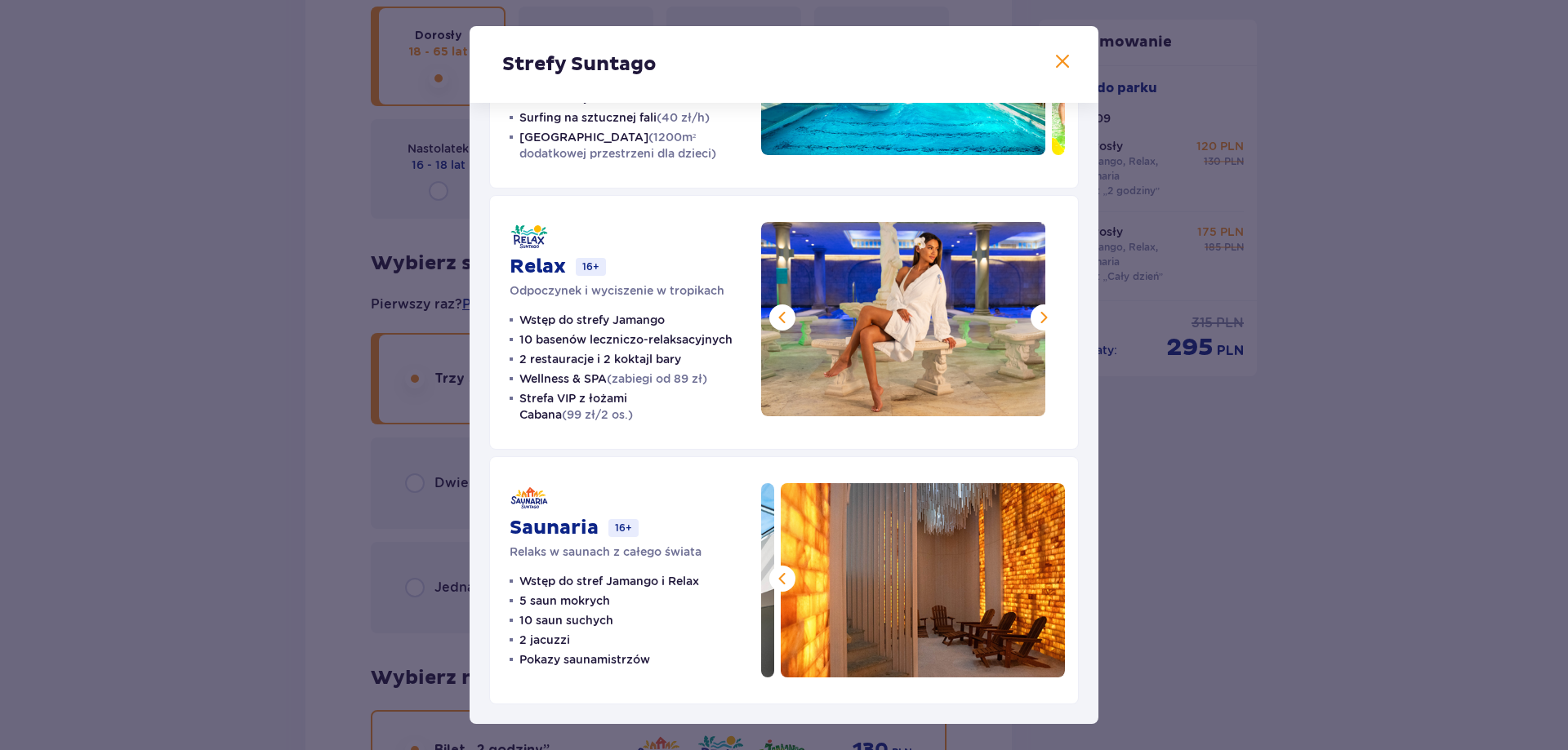
click at [1040, 311] on span at bounding box center [1044, 317] width 20 height 20
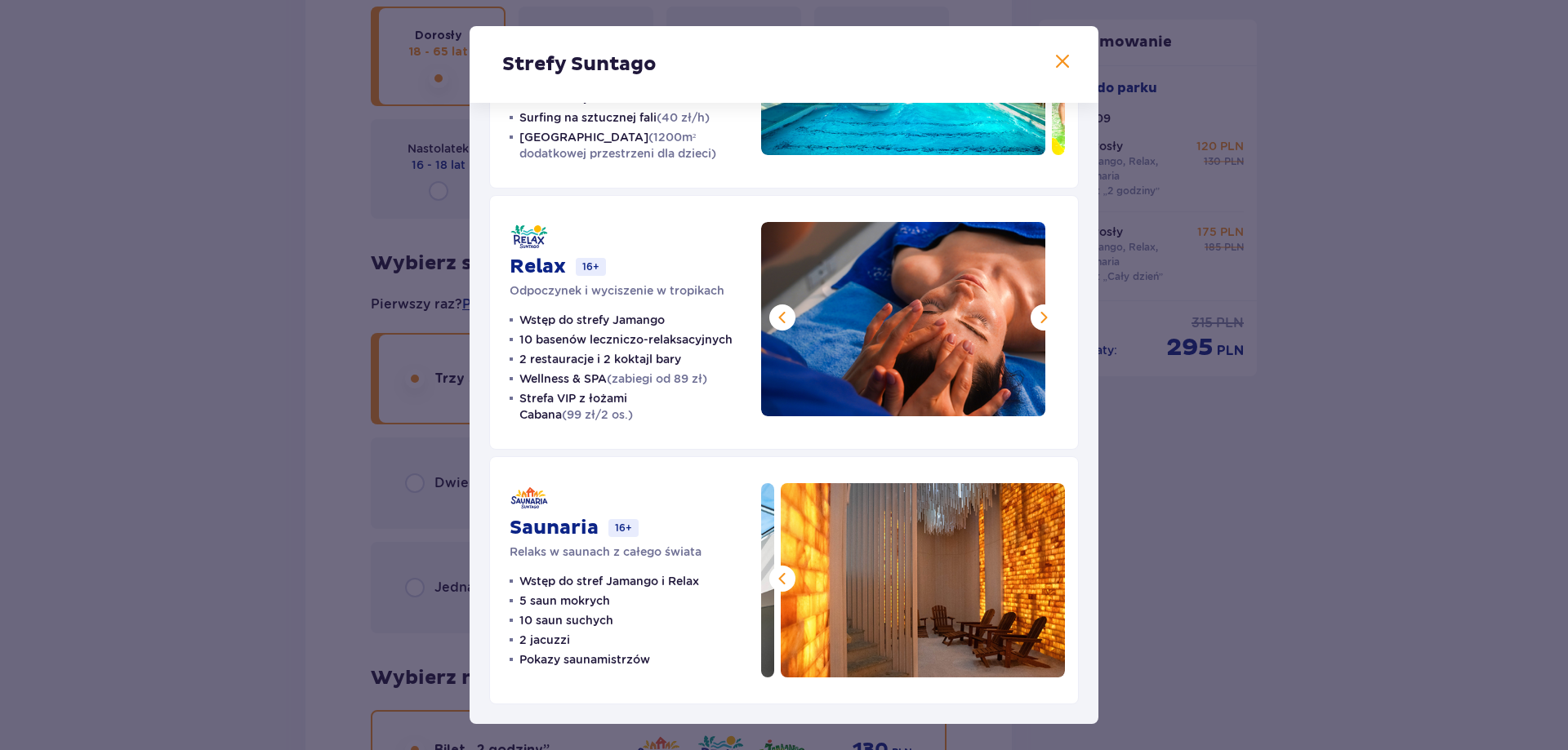
click at [1044, 312] on span at bounding box center [1044, 317] width 20 height 20
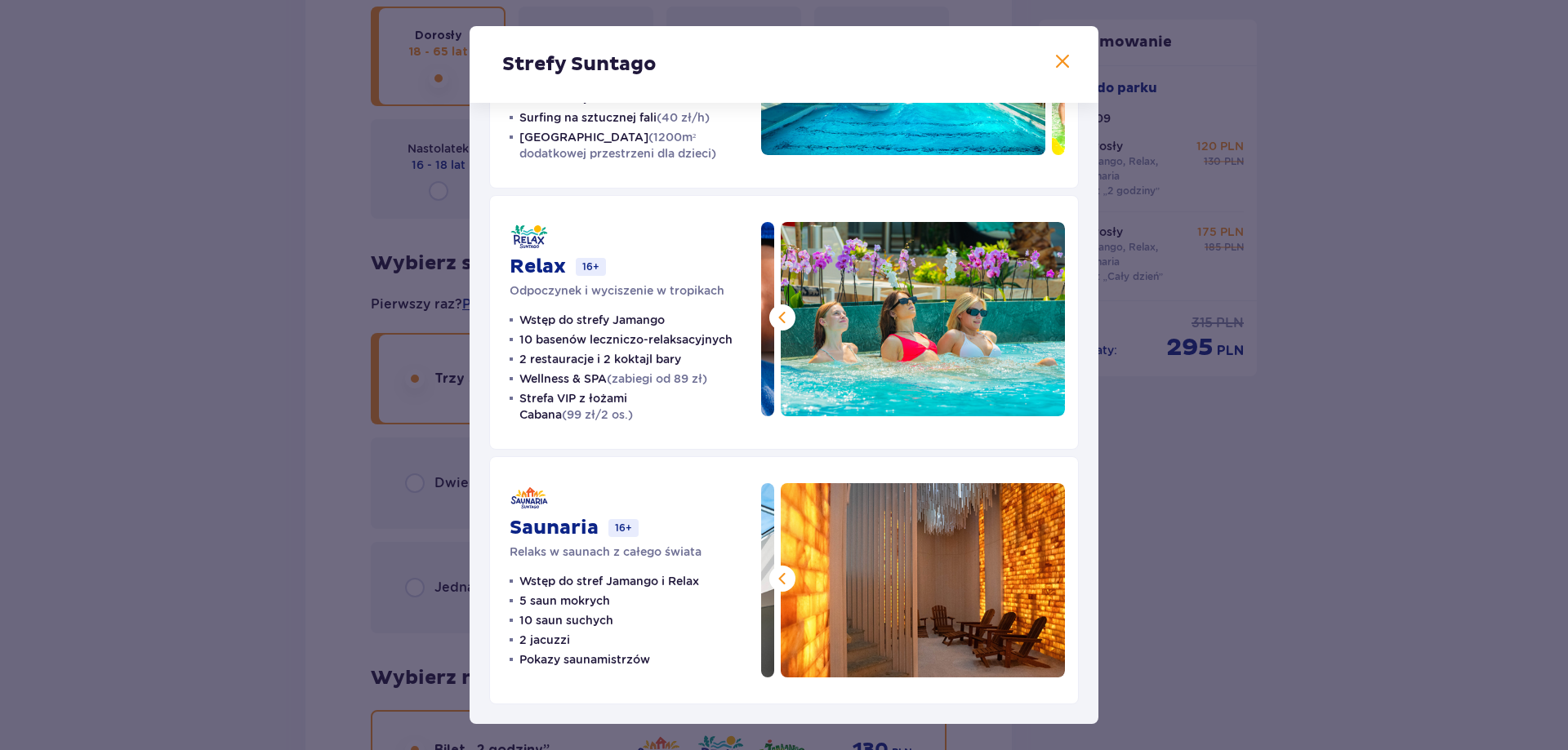
click at [1044, 312] on img at bounding box center [923, 319] width 284 height 194
click at [1044, 314] on img at bounding box center [923, 319] width 284 height 194
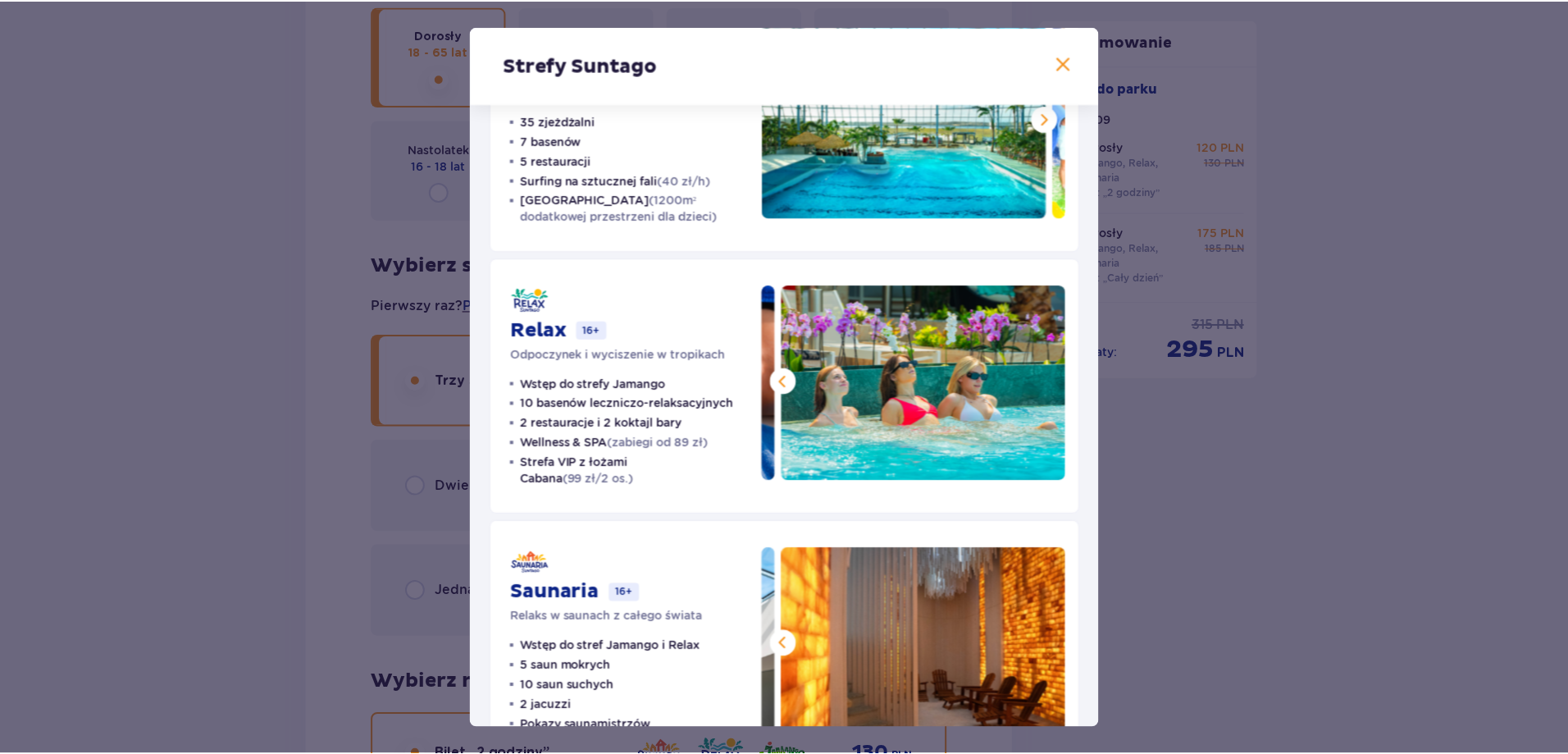
scroll to position [0, 0]
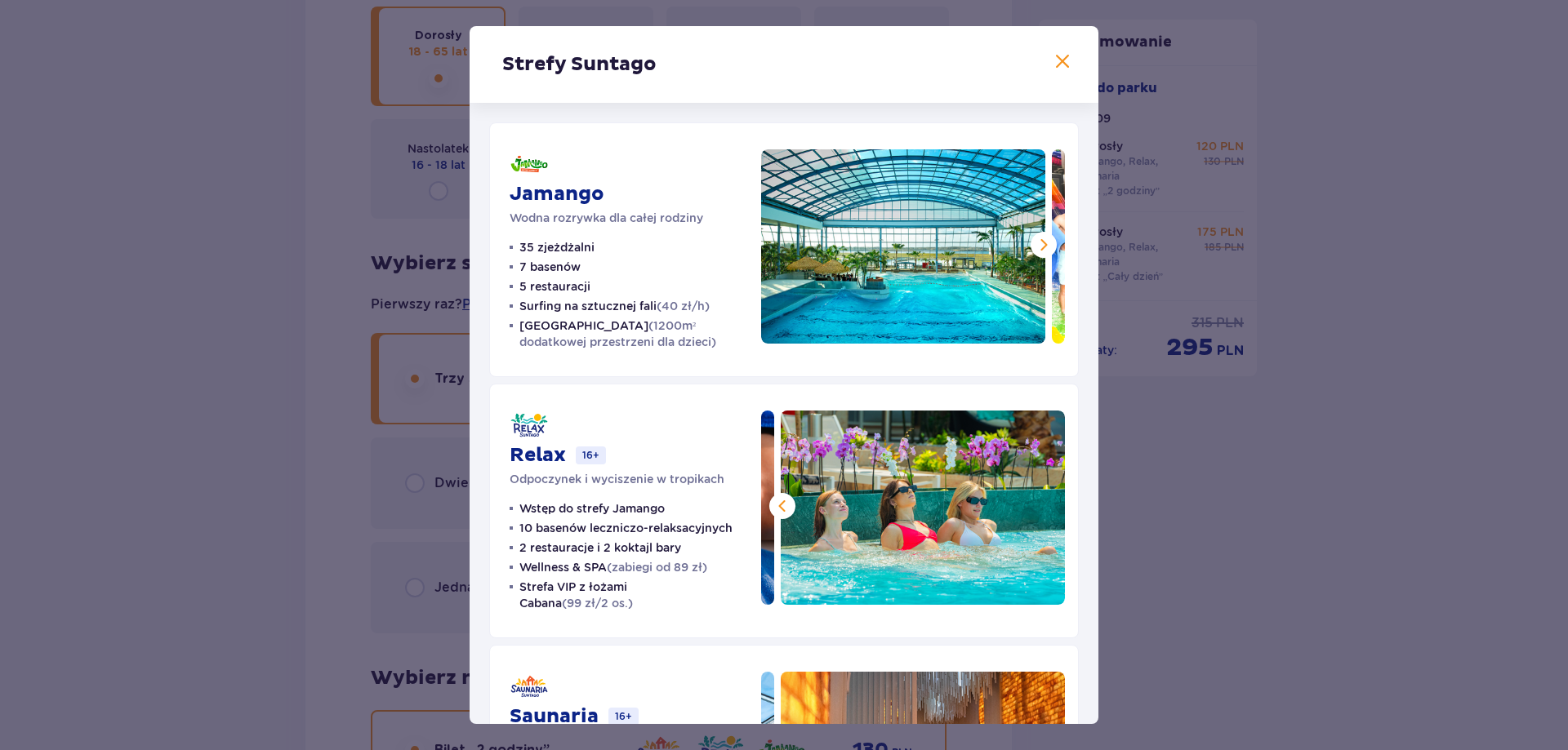
click at [1043, 253] on span at bounding box center [1044, 245] width 20 height 20
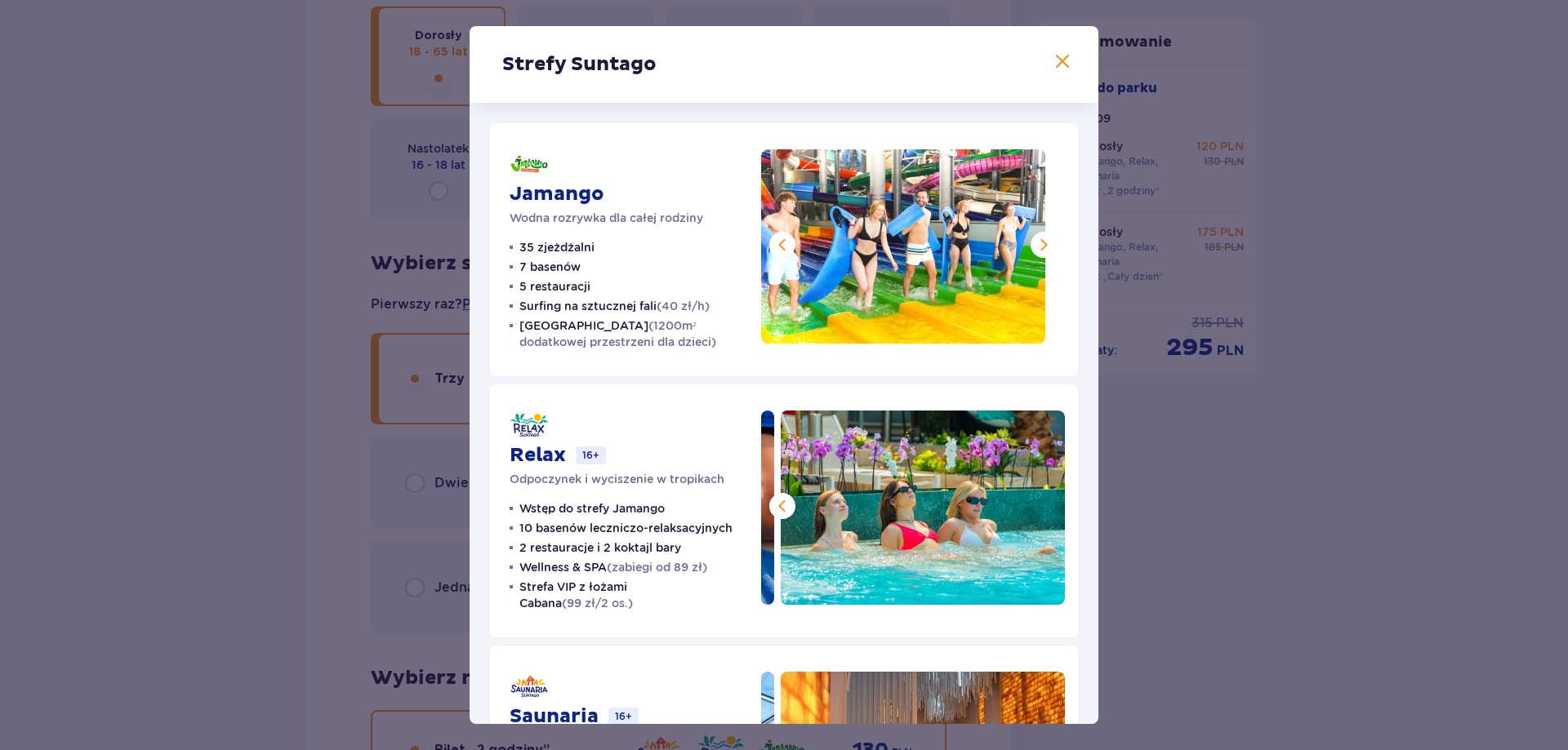
click at [1039, 254] on span at bounding box center [1044, 245] width 20 height 20
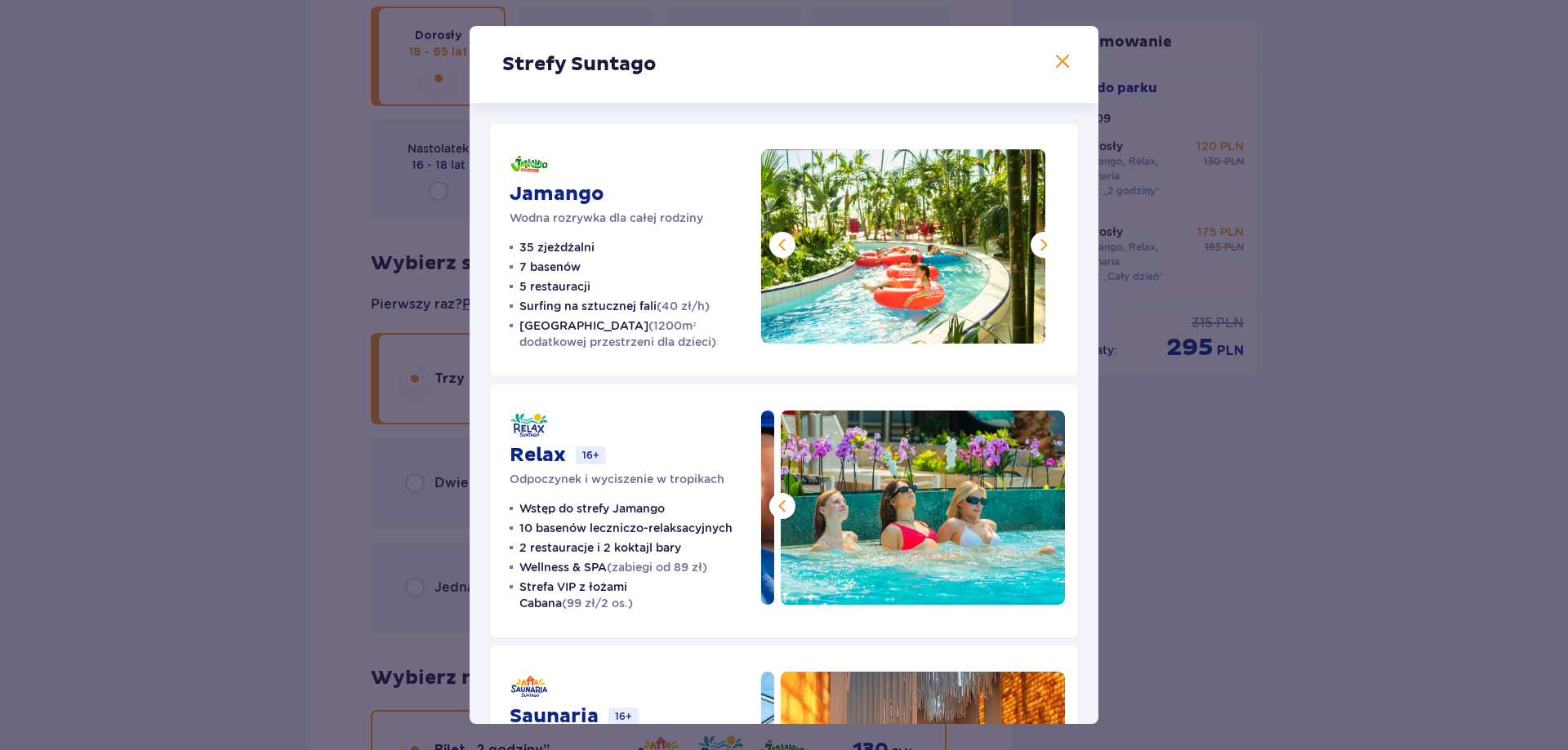
click at [1037, 254] on span at bounding box center [1044, 245] width 20 height 20
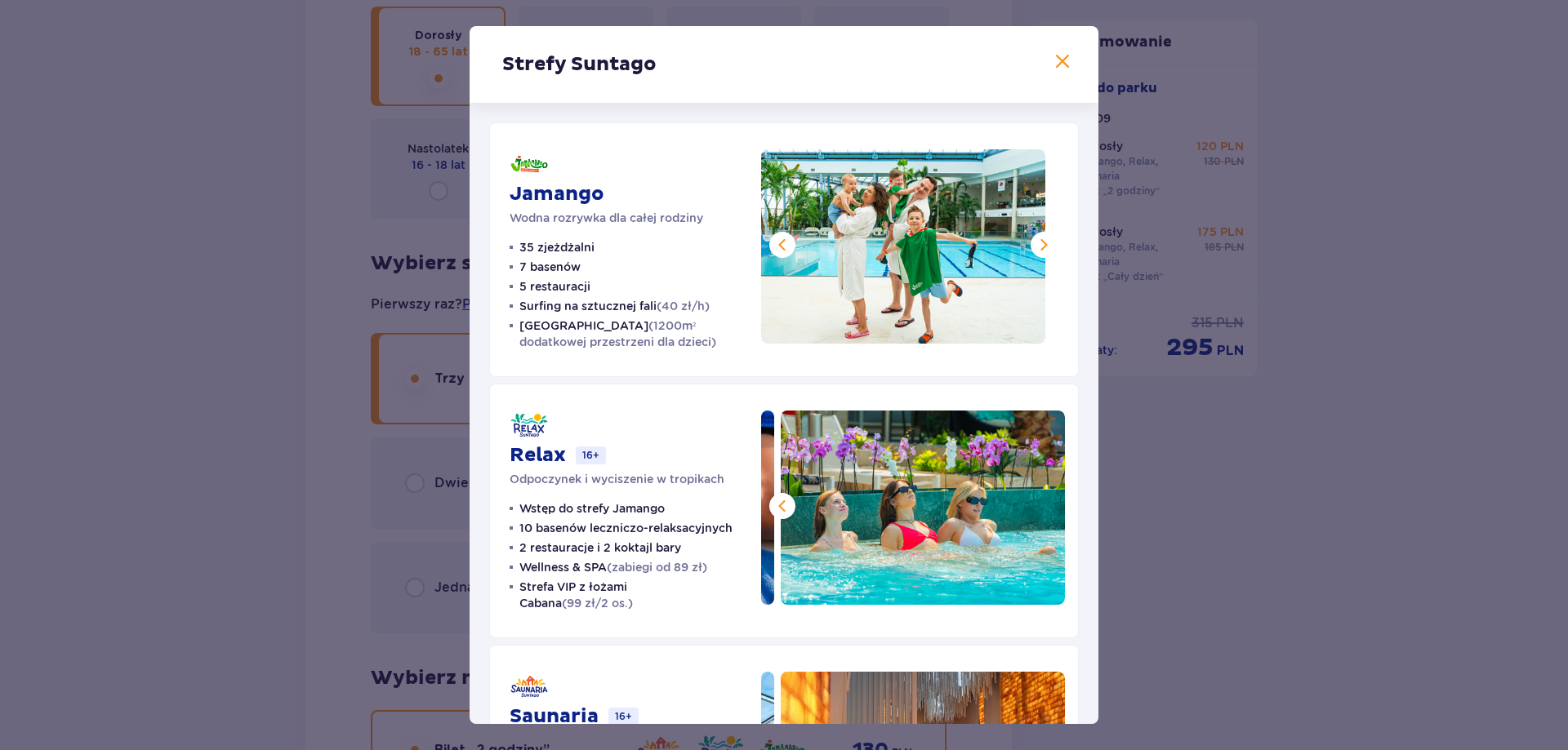
click at [1037, 254] on button at bounding box center [1044, 245] width 27 height 27
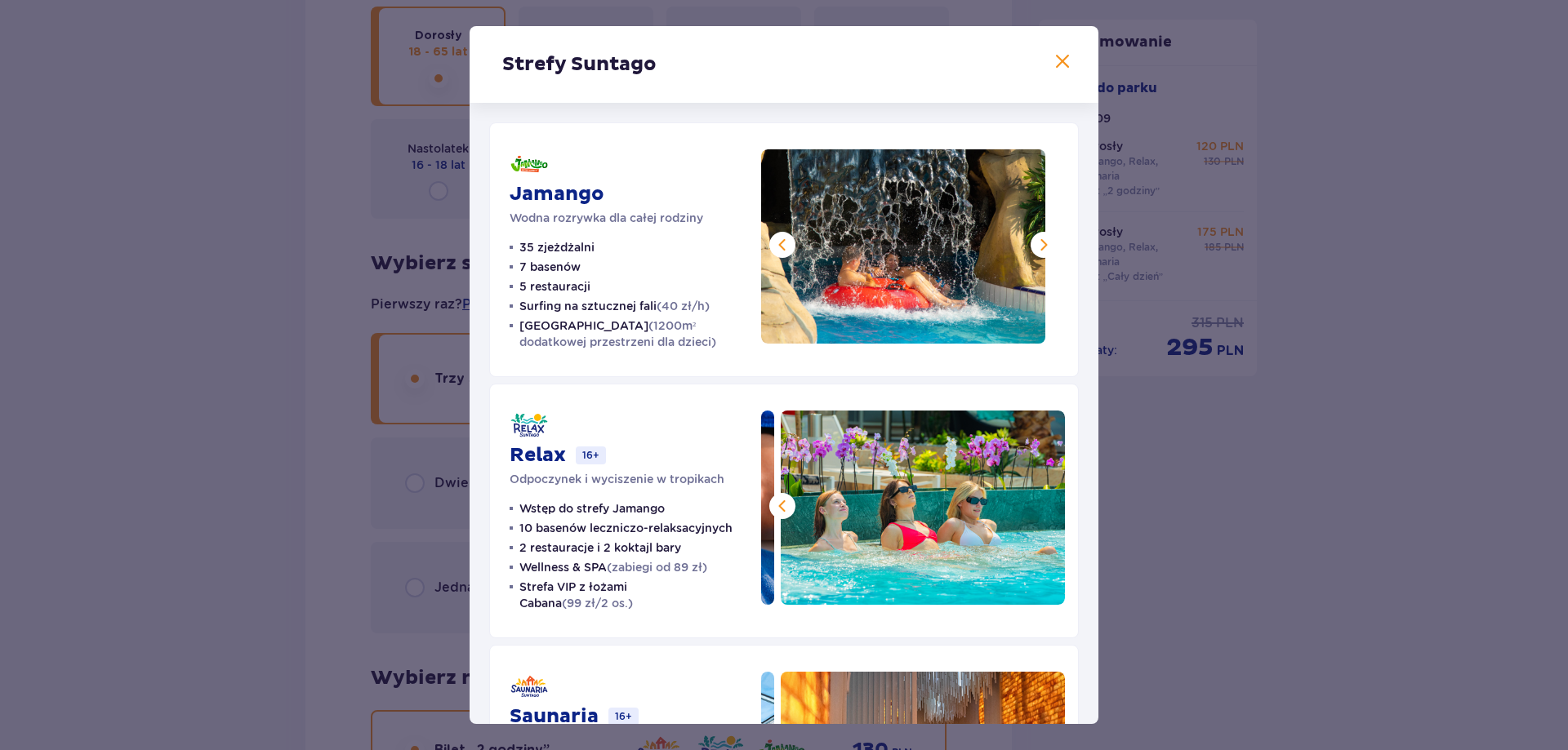
click at [1034, 257] on button at bounding box center [1044, 245] width 27 height 27
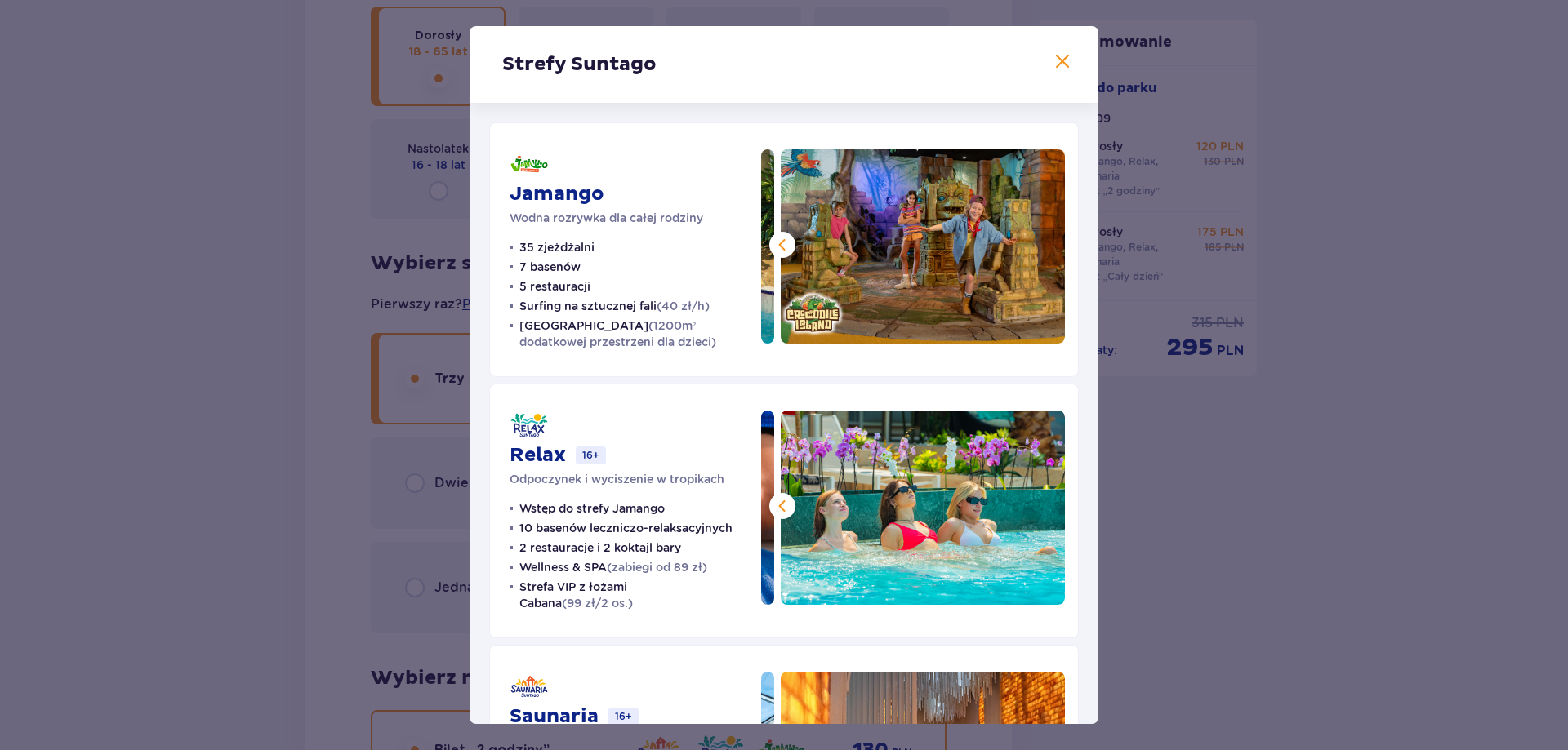
click at [1039, 45] on div "Strefy Suntago" at bounding box center [784, 65] width 629 height 77
click at [1046, 59] on div "Strefy Suntago" at bounding box center [784, 65] width 629 height 77
click at [1055, 62] on span at bounding box center [1063, 62] width 20 height 20
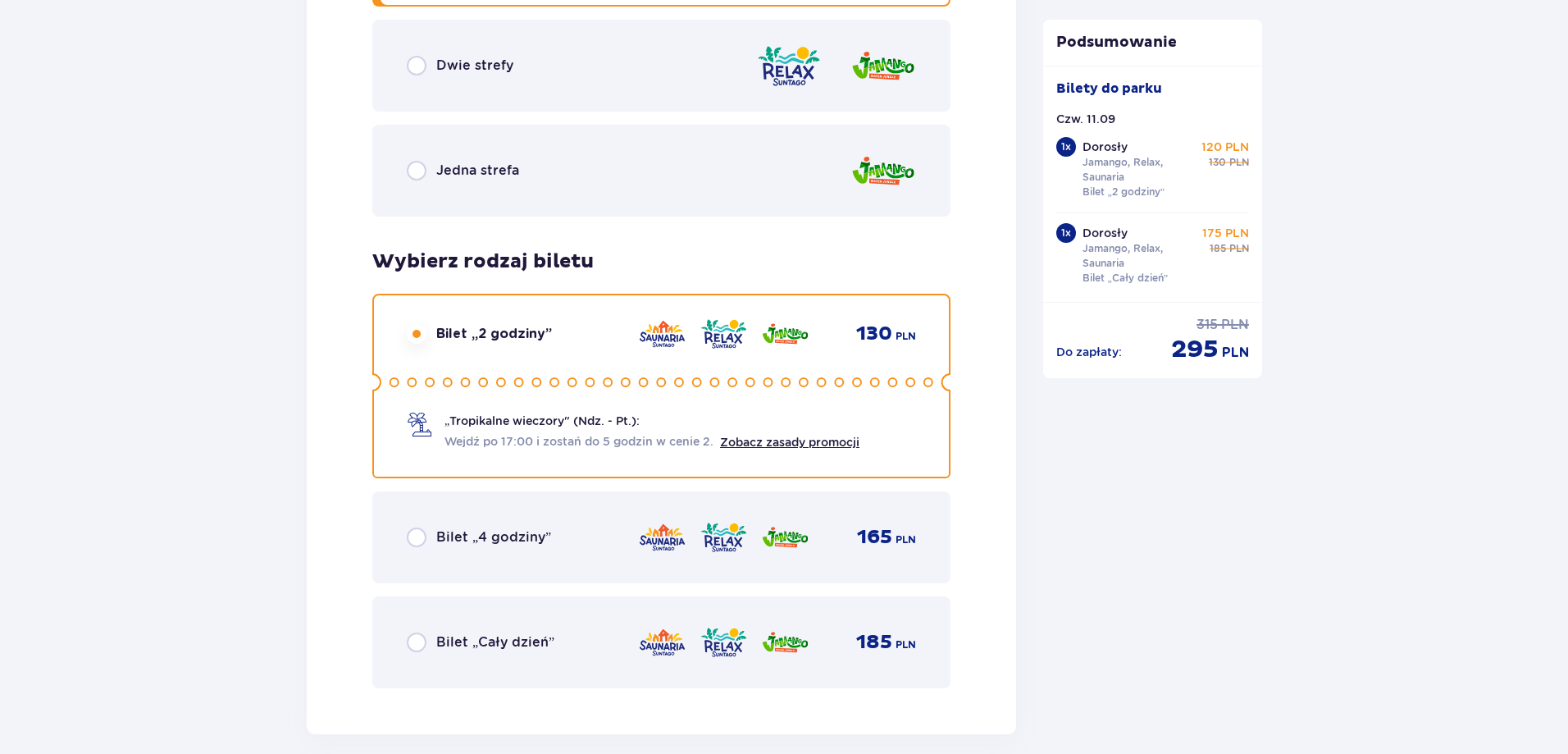
scroll to position [2694, 0]
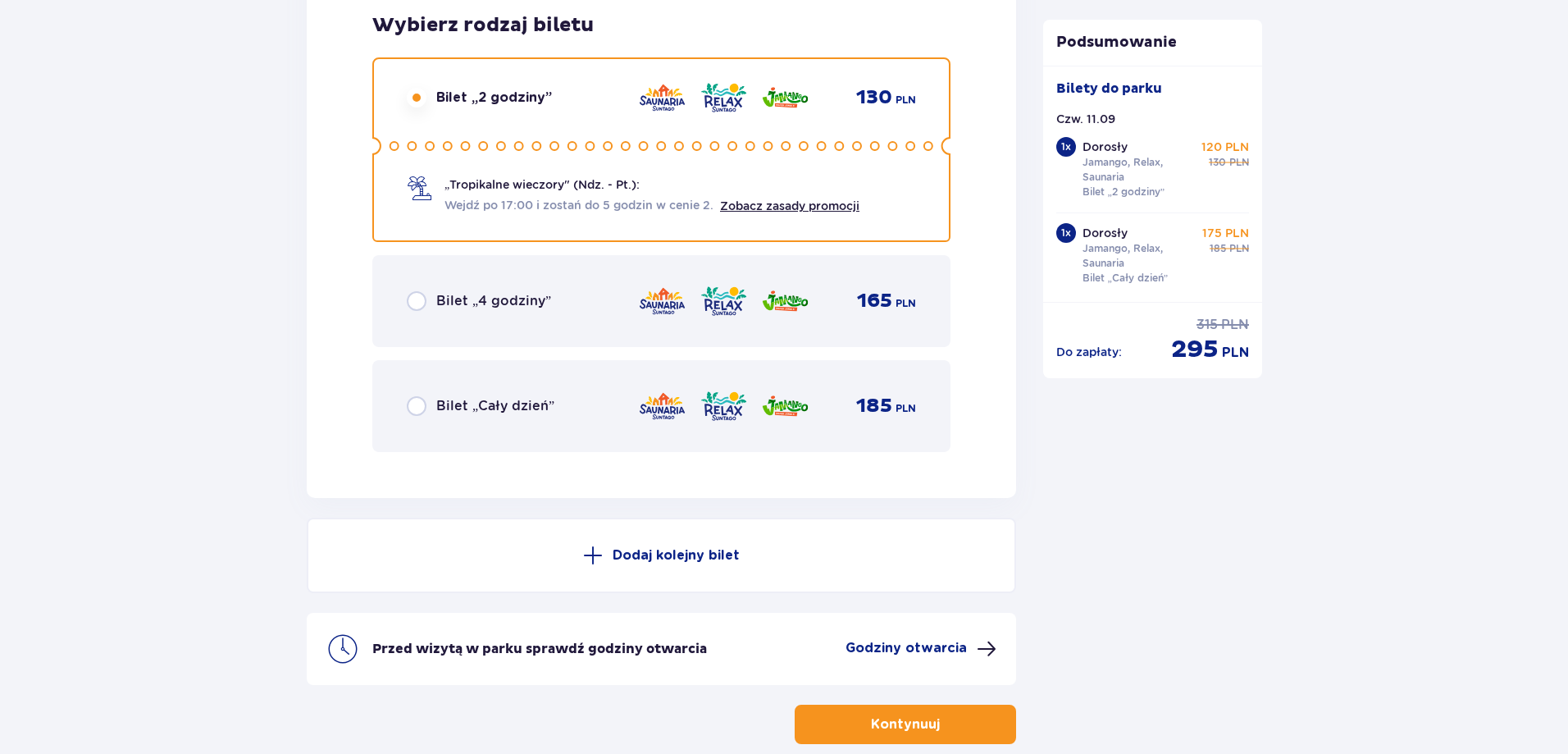
drag, startPoint x: 533, startPoint y: 398, endPoint x: 524, endPoint y: 415, distance: 19.2
click at [532, 398] on p "Bilet „Cały dzień”" at bounding box center [495, 407] width 118 height 18
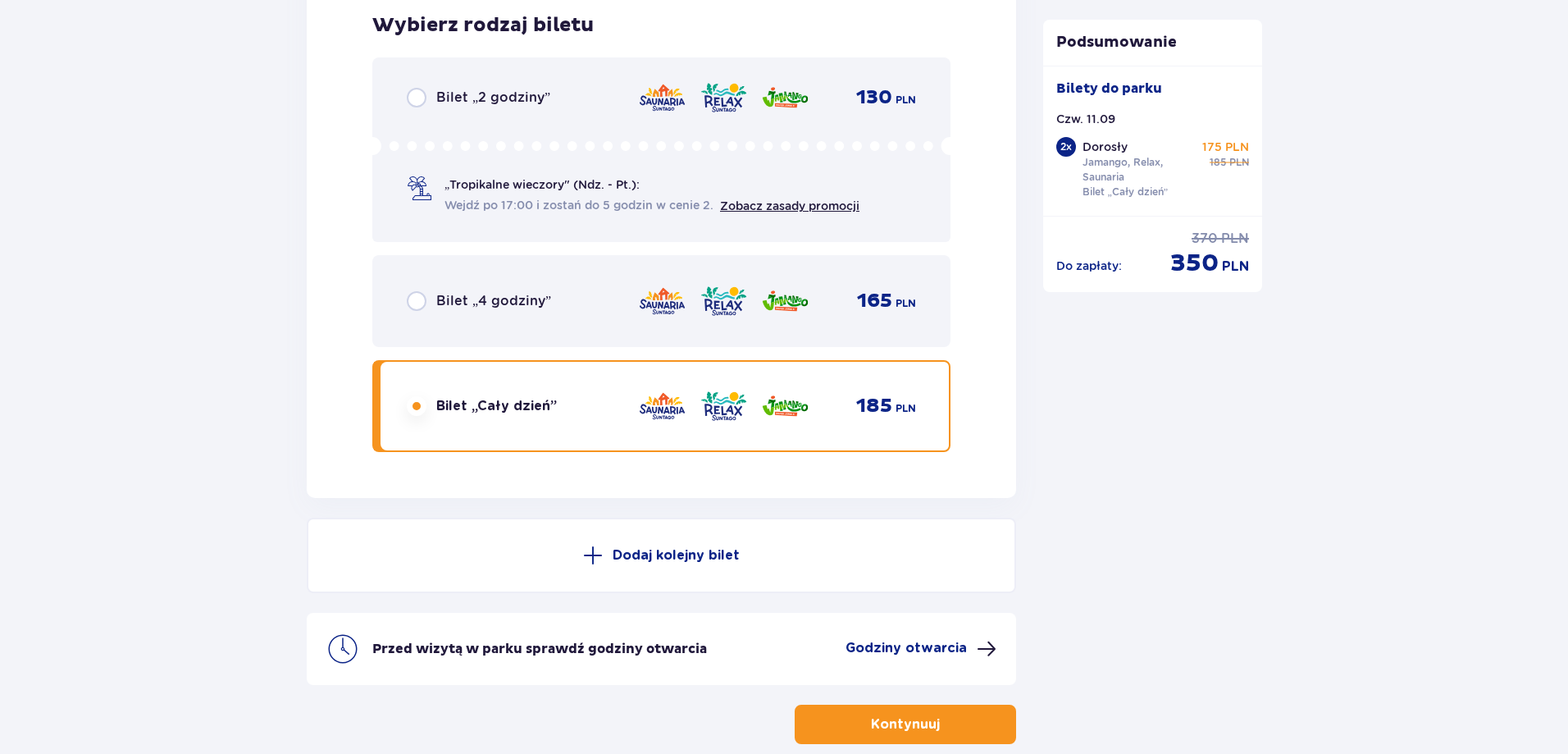
scroll to position [2783, 0]
